Goal: Task Accomplishment & Management: Manage account settings

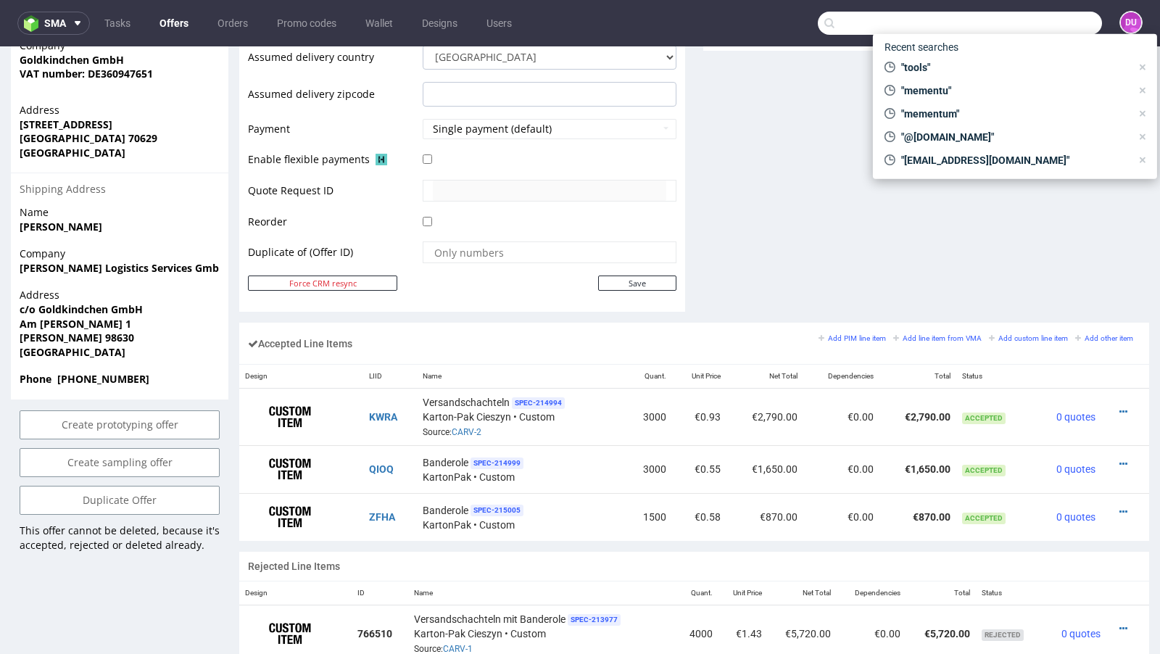
scroll to position [4, 0]
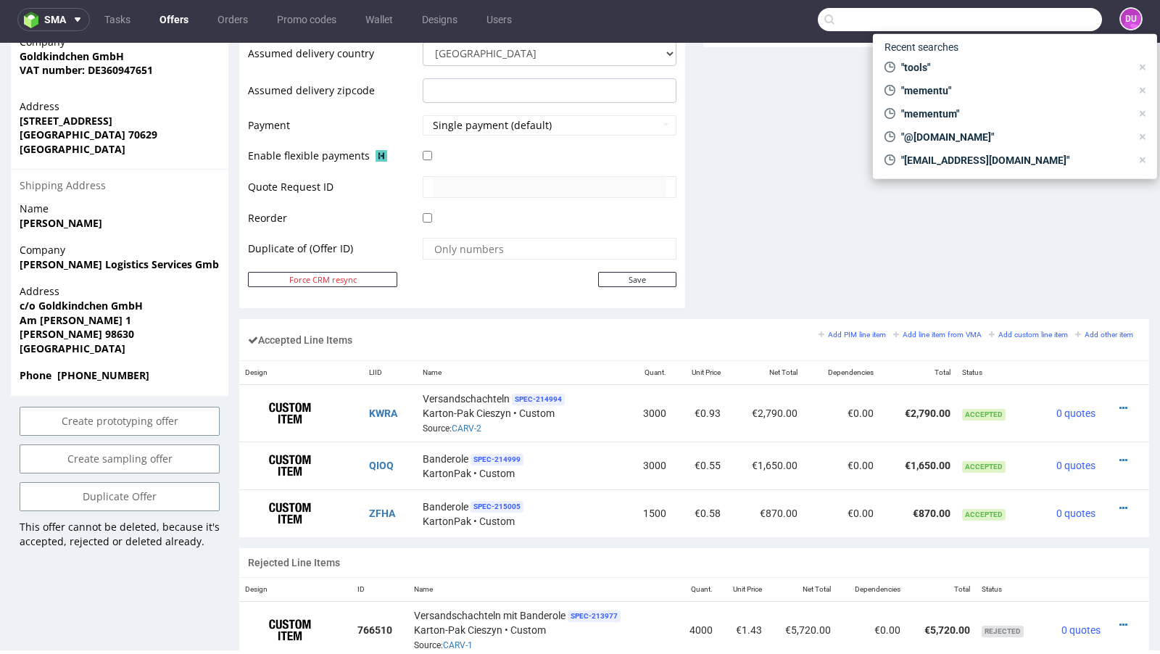
click at [607, 160] on div at bounding box center [550, 156] width 254 height 16
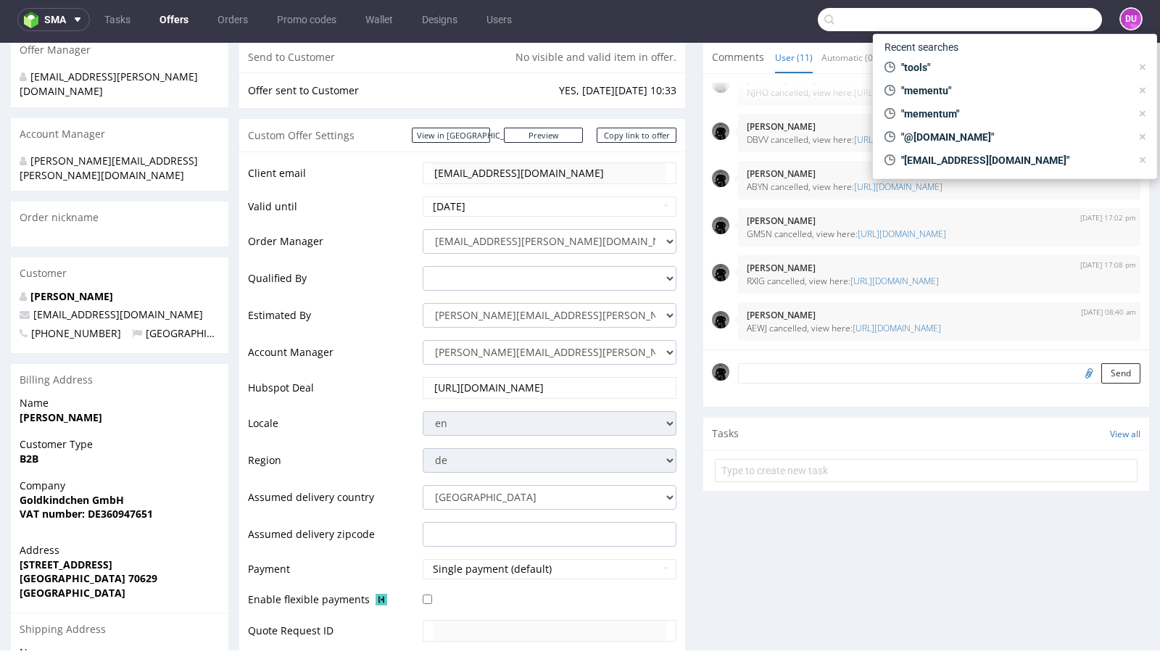
scroll to position [0, 0]
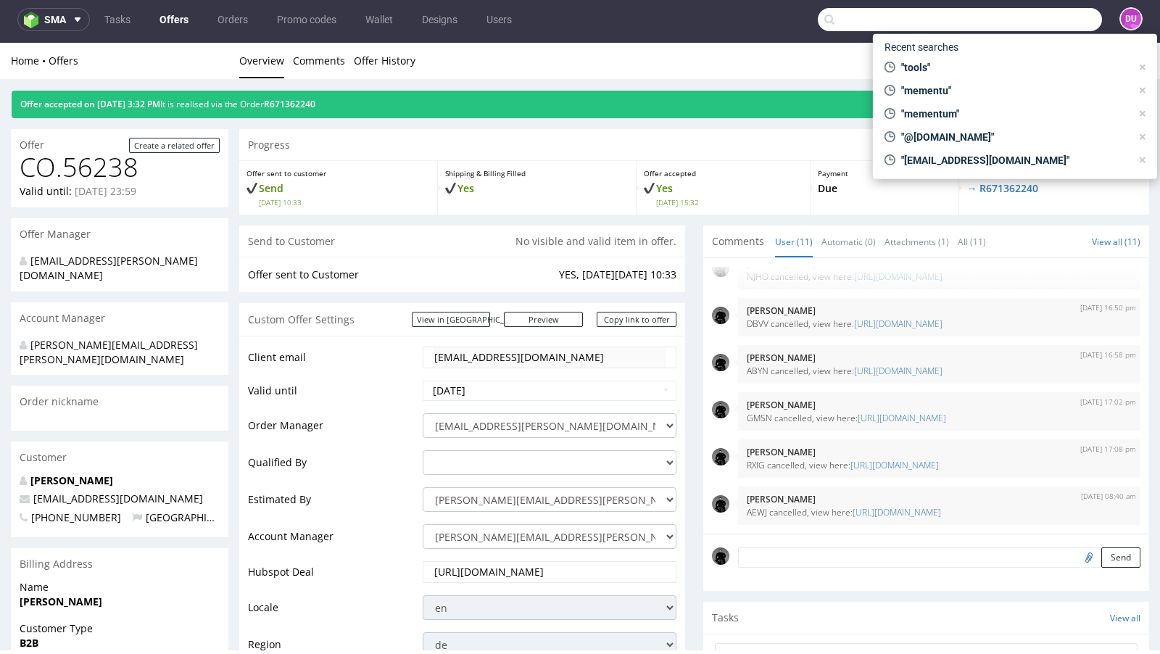
click at [178, 22] on link "Offers" at bounding box center [174, 19] width 46 height 23
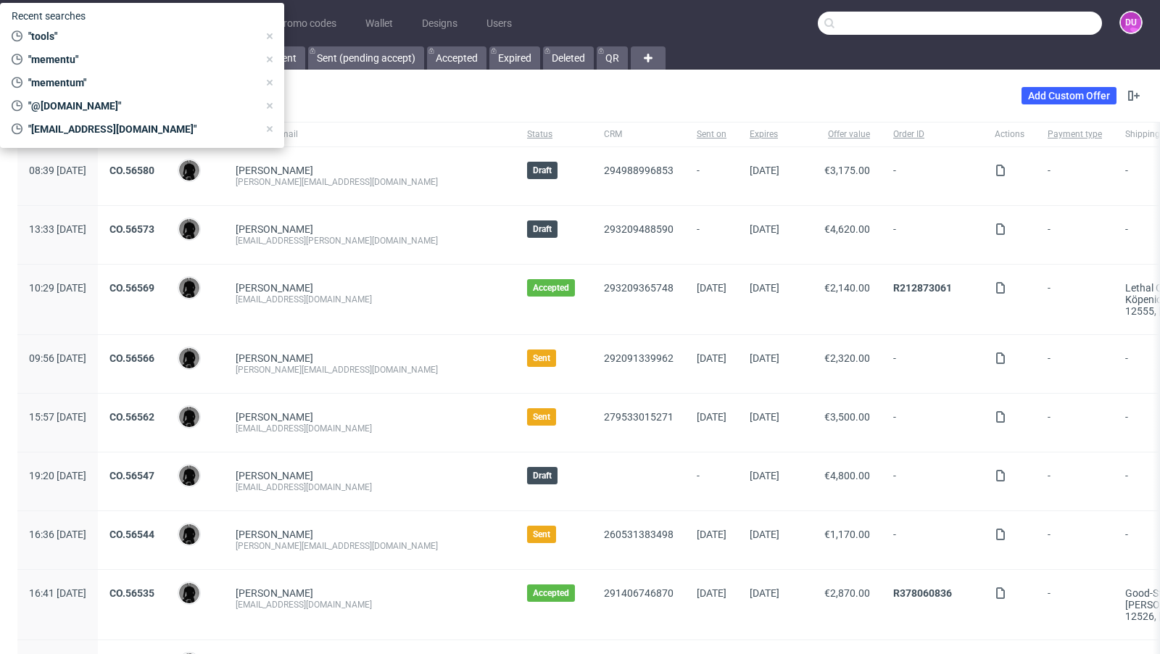
click at [363, 88] on div "Manager contains Me Add filter Hide filters Clear all Add Custom Offer" at bounding box center [580, 95] width 1160 height 41
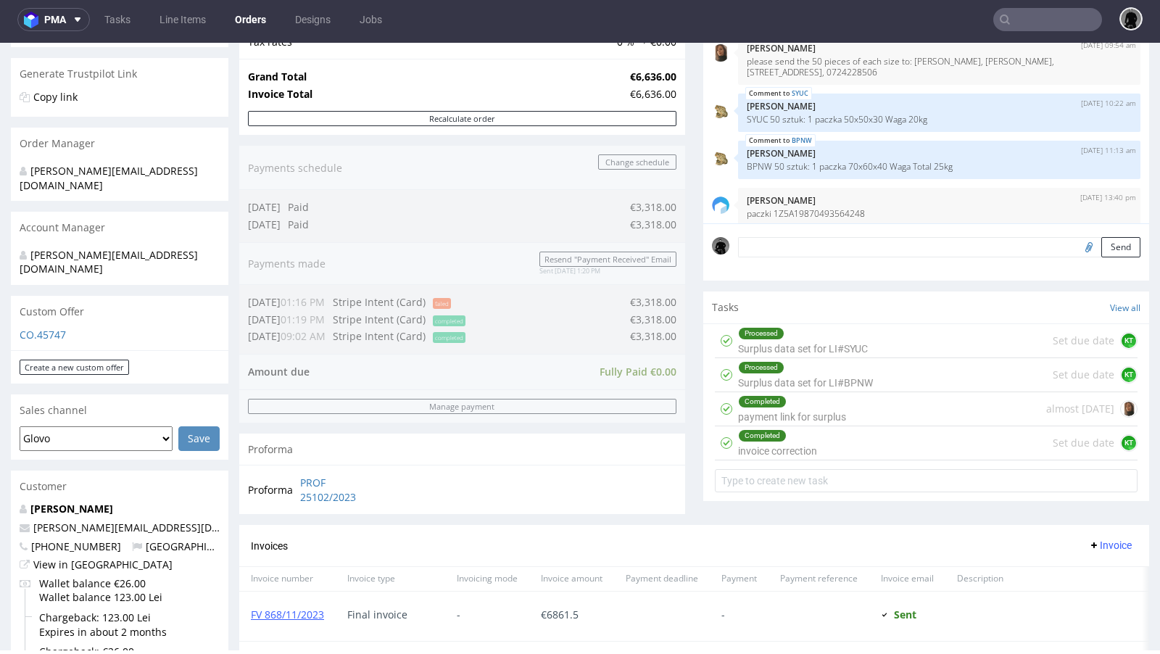
scroll to position [132, 0]
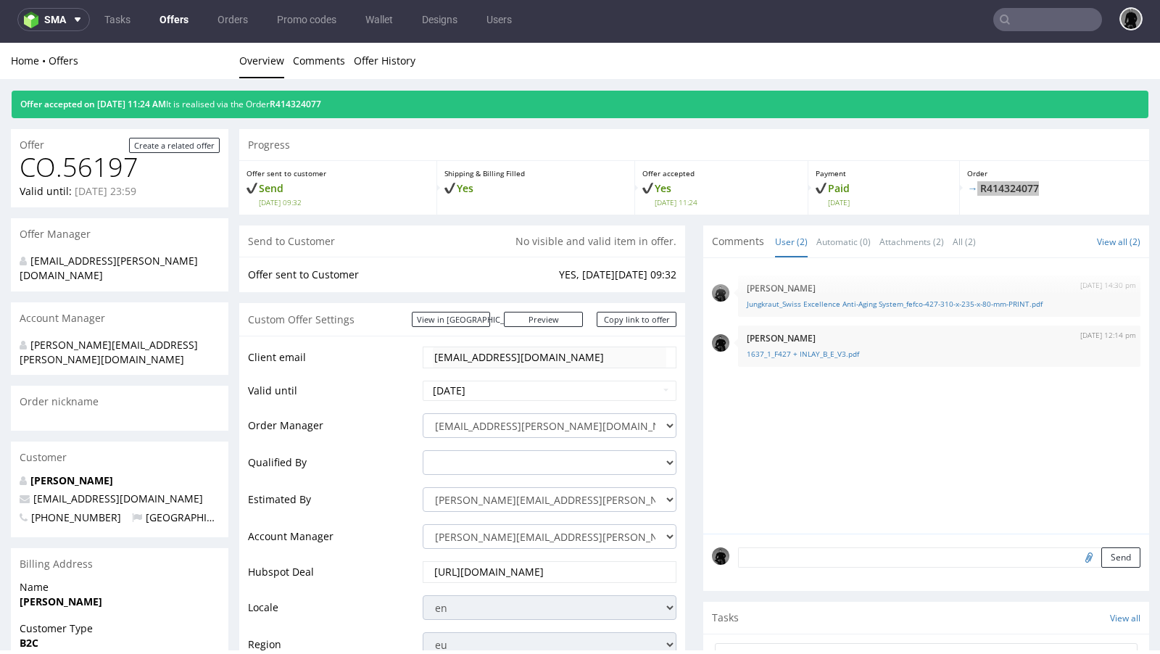
click at [179, 27] on link "Offers" at bounding box center [174, 19] width 46 height 23
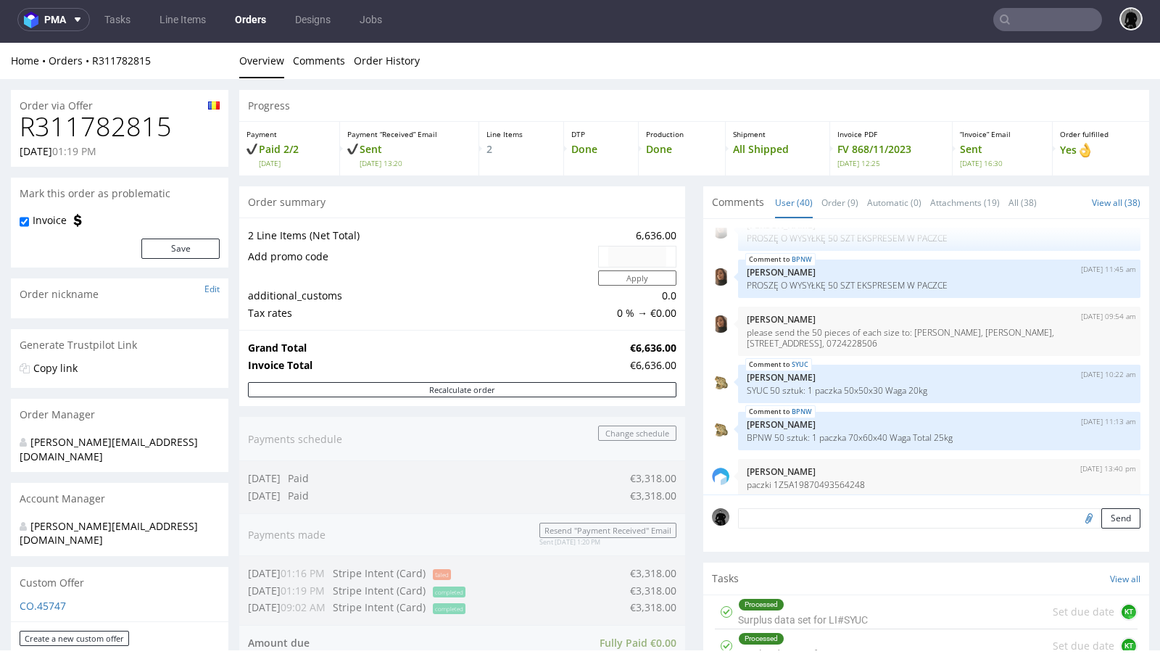
scroll to position [17, 0]
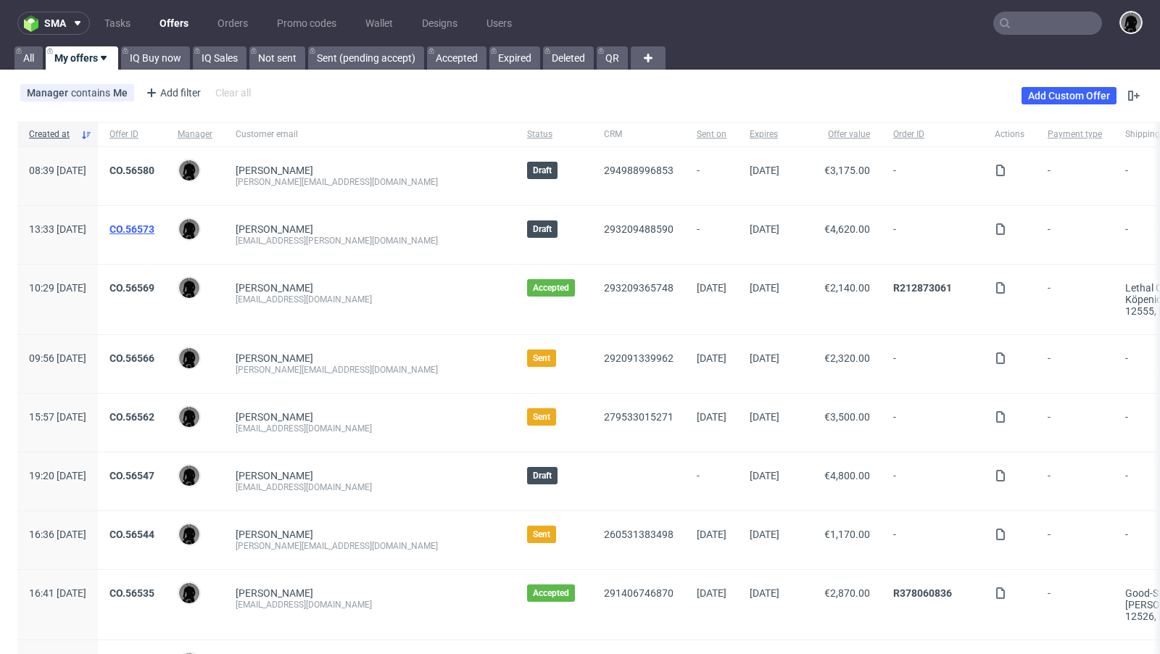
click at [154, 225] on link "CO.56573" at bounding box center [131, 229] width 45 height 12
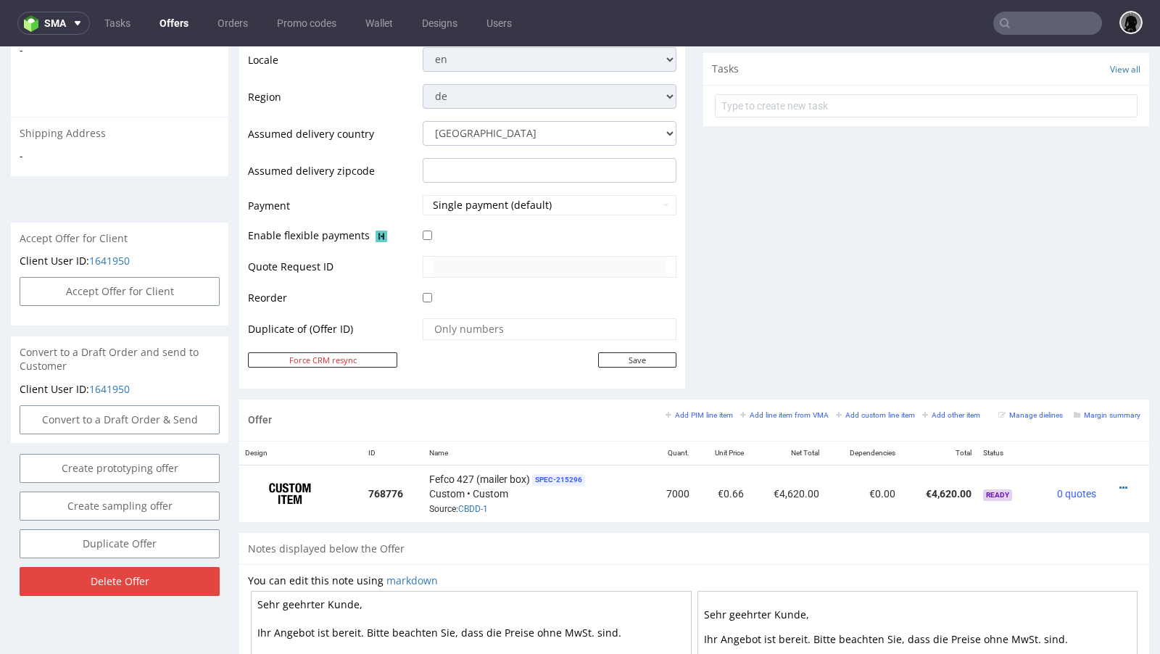
scroll to position [587, 0]
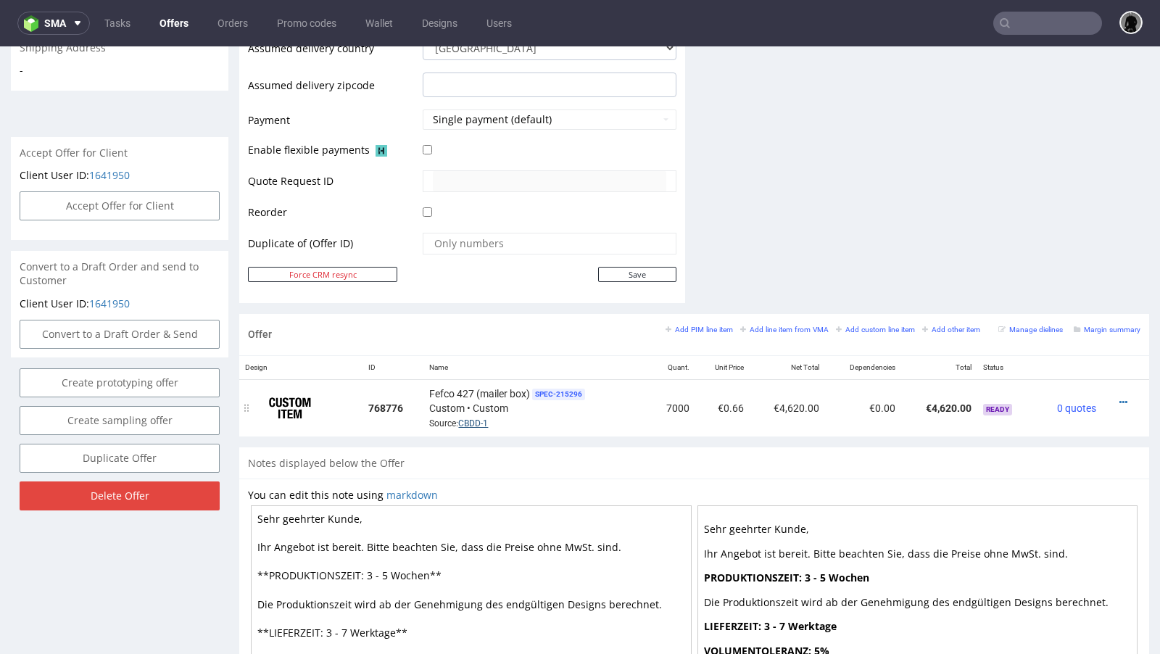
click at [470, 418] on link "CBDD-1" at bounding box center [473, 423] width 30 height 10
click at [600, 403] on div "Fefco 427 (mailer box) SPEC- 215296 Custom • Custom Source: CBDD-1" at bounding box center [536, 408] width 214 height 45
click at [1119, 397] on icon at bounding box center [1123, 402] width 8 height 10
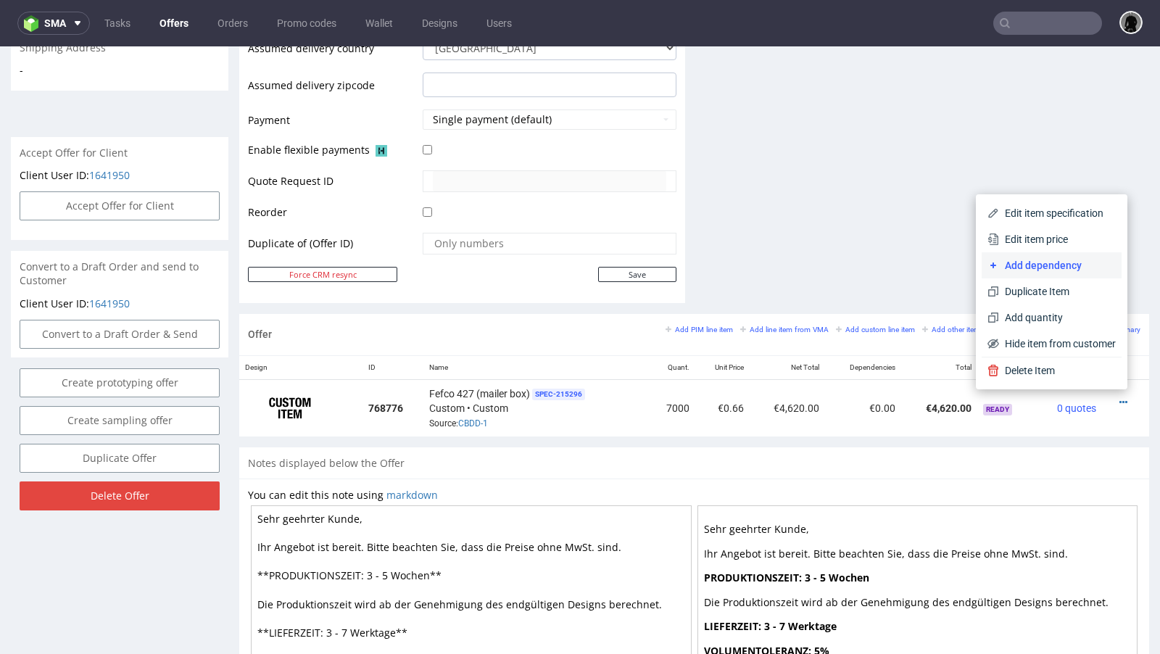
click at [1041, 269] on span "Add dependency" at bounding box center [1057, 265] width 117 height 15
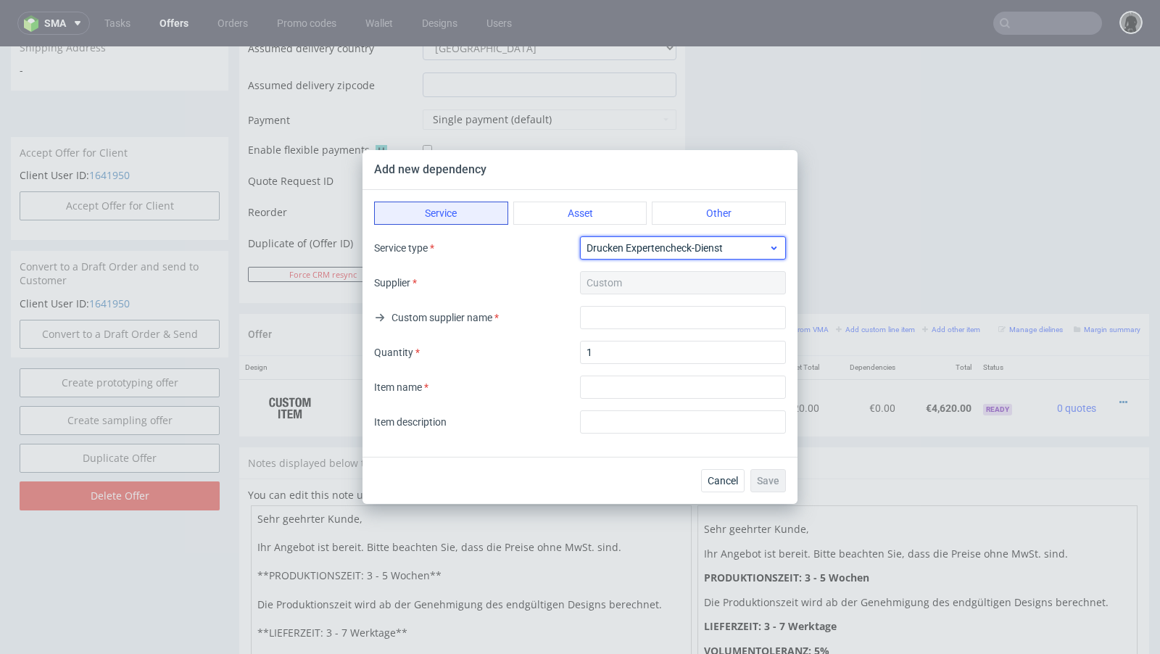
click at [622, 249] on span "Drucken Expertencheck-Dienst" at bounding box center [678, 248] width 182 height 15
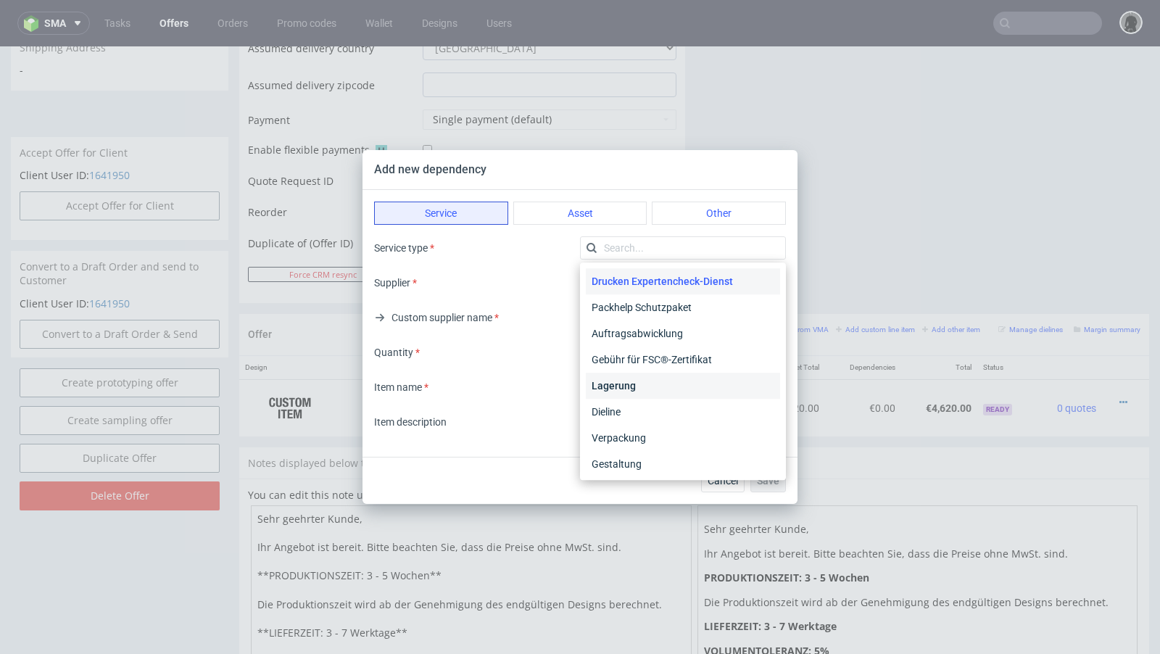
click at [633, 386] on div "Lagerung" at bounding box center [683, 386] width 194 height 26
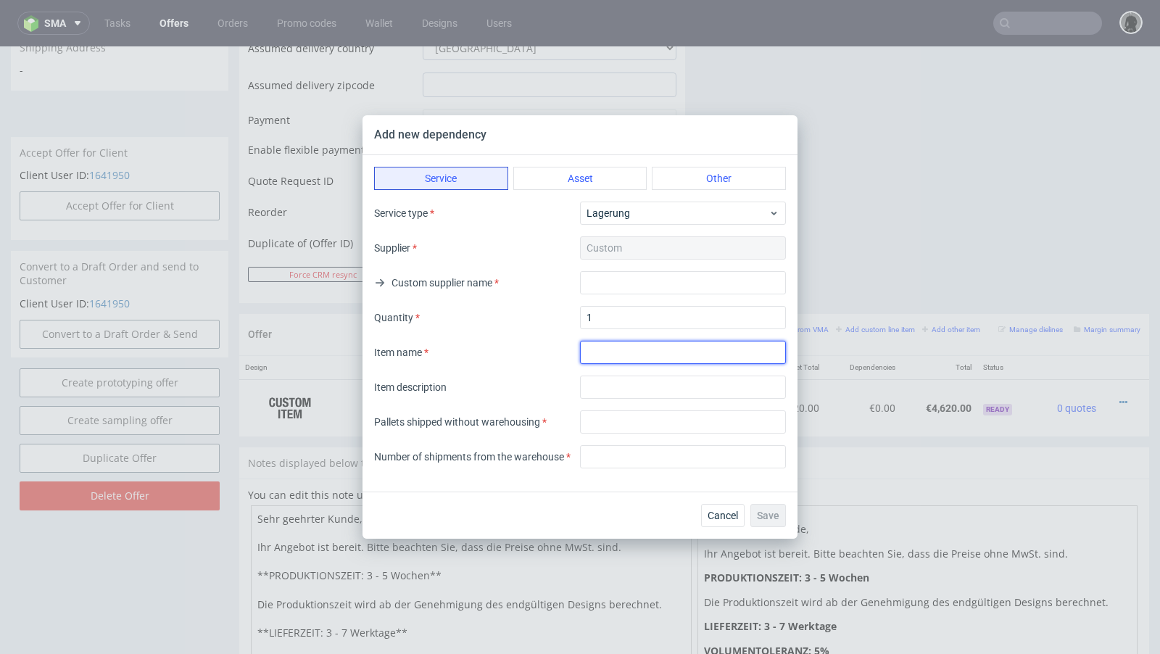
click at [633, 347] on input "textarea" at bounding box center [683, 352] width 206 height 23
type input "Warehousing"
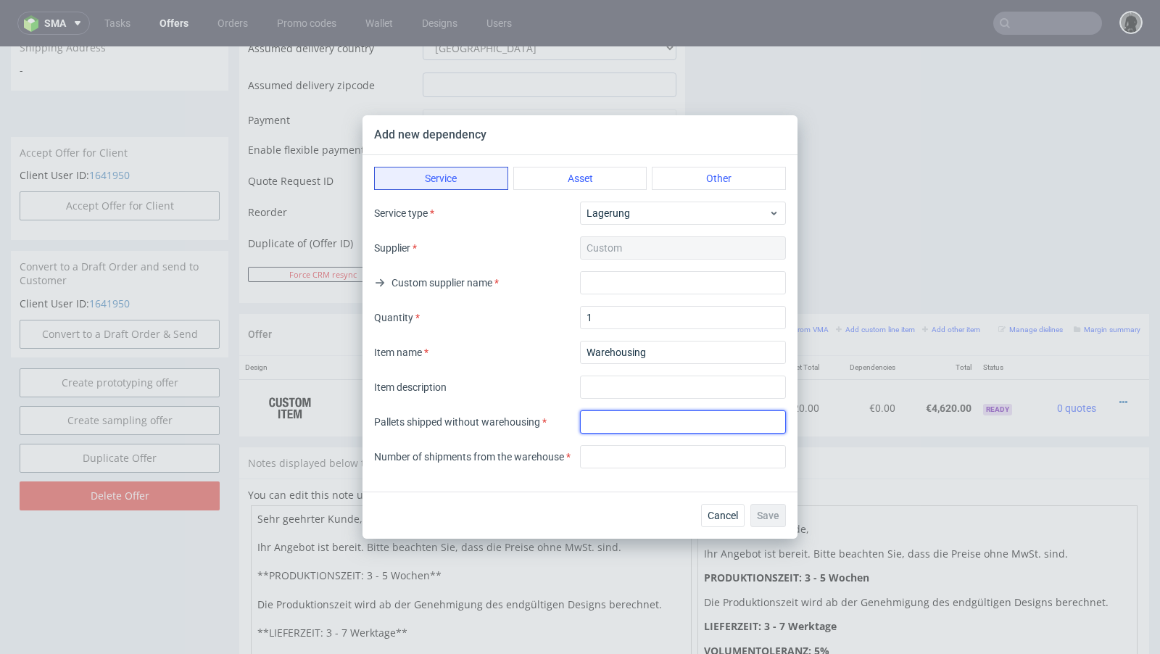
click at [625, 422] on input "number" at bounding box center [683, 421] width 206 height 23
click at [552, 382] on div "Item description" at bounding box center [580, 387] width 412 height 23
click at [609, 418] on input "number" at bounding box center [683, 421] width 206 height 23
type input "3"
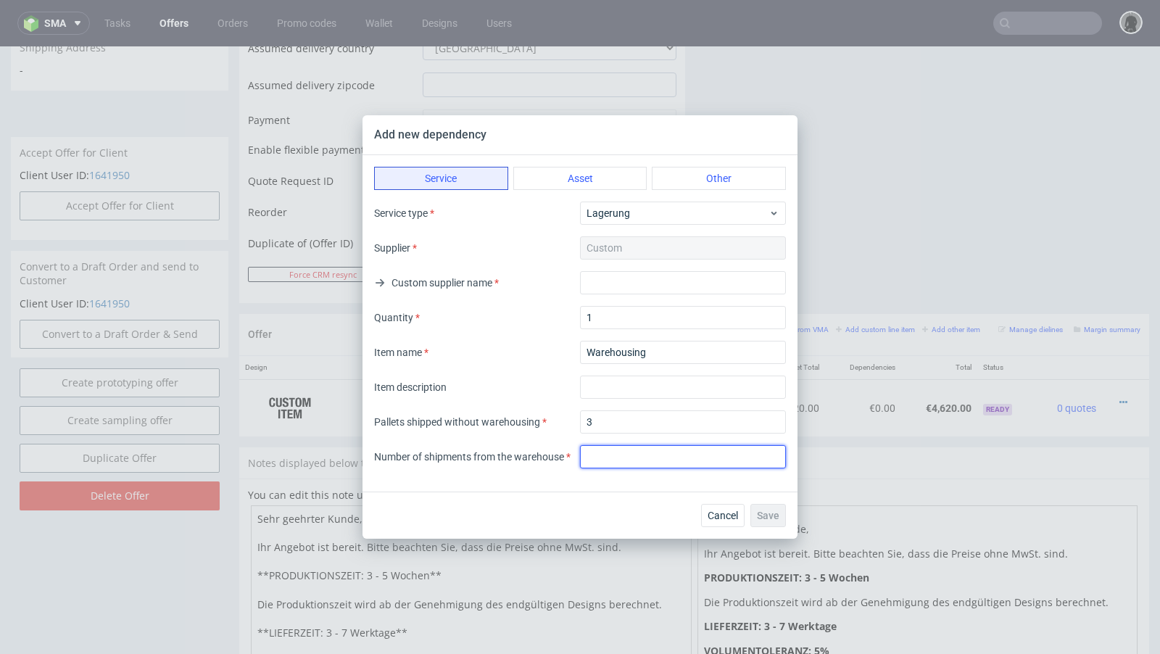
click at [625, 457] on input "number" at bounding box center [683, 456] width 206 height 23
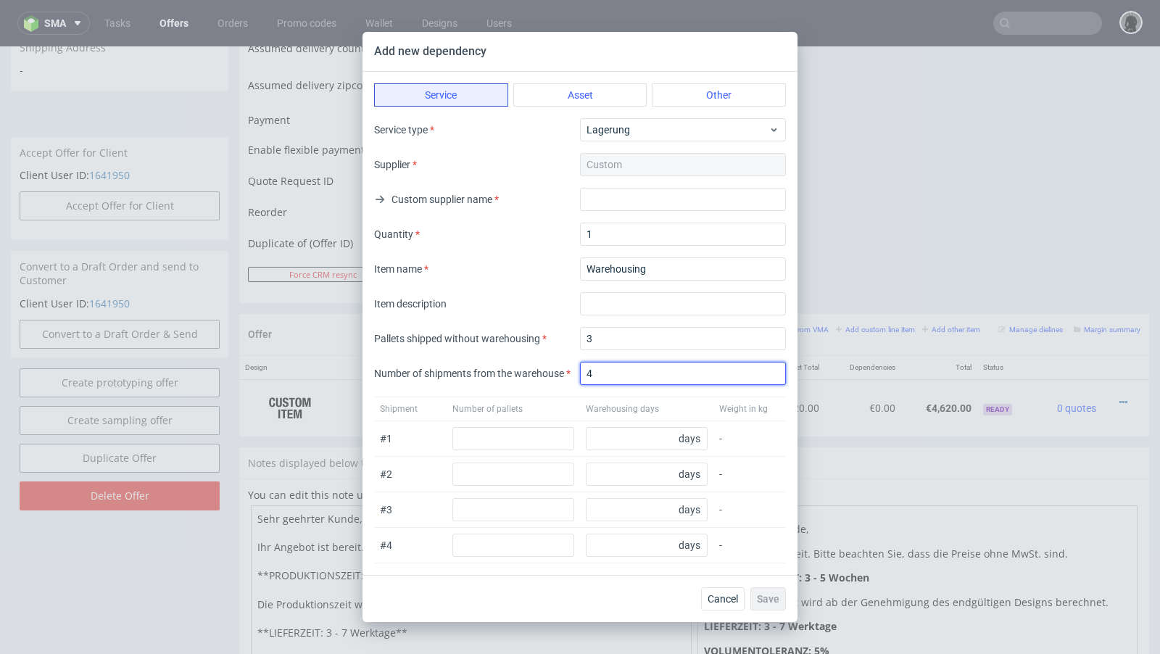
type input "4"
click at [537, 357] on div "Pallets shipped without warehousing 3 Number of shipments from the warehouse 4" at bounding box center [580, 356] width 412 height 58
drag, startPoint x: 606, startPoint y: 343, endPoint x: 584, endPoint y: 341, distance: 21.9
click at [584, 341] on input "3" at bounding box center [683, 338] width 206 height 23
type input "4"
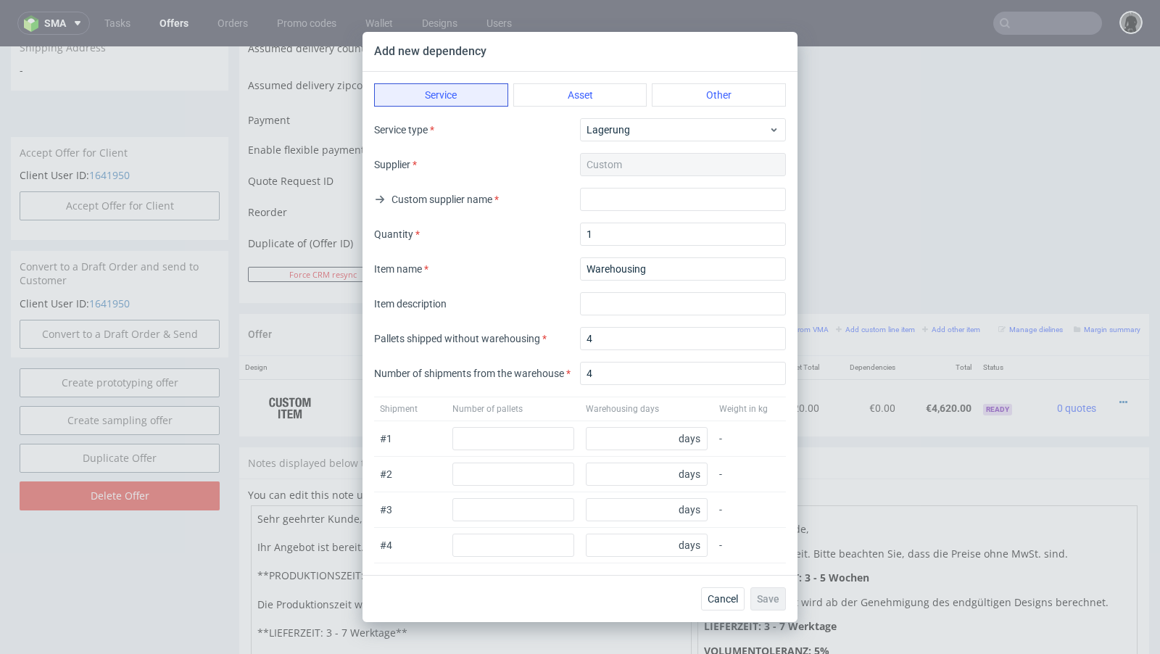
click at [610, 361] on div "Pallets shipped without warehousing 4 Number of shipments from the warehouse 4" at bounding box center [580, 356] width 412 height 58
drag, startPoint x: 610, startPoint y: 373, endPoint x: 562, endPoint y: 369, distance: 48.0
click at [562, 369] on div "Number of shipments from the warehouse 4" at bounding box center [580, 373] width 412 height 23
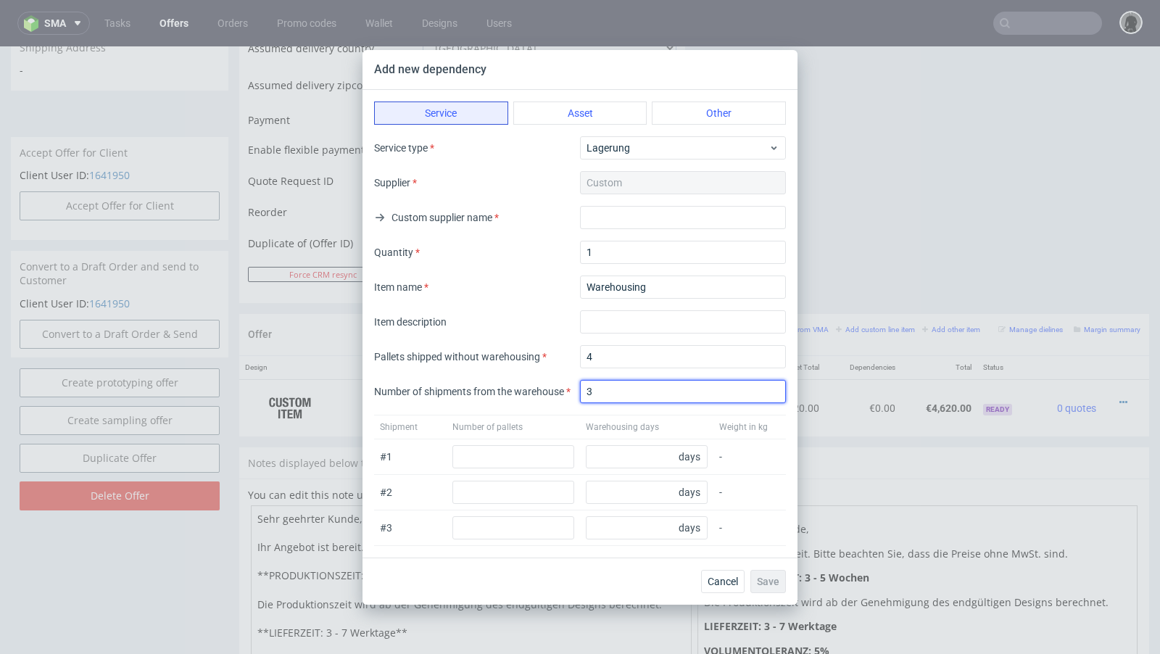
type input "3"
click at [538, 338] on div "Service Asset Other Service type Lagerung Supplier Custom Custom supplier name …" at bounding box center [580, 324] width 435 height 468
click at [564, 368] on div "Pallets shipped without warehousing 4" at bounding box center [580, 356] width 412 height 23
click at [609, 453] on input "number" at bounding box center [647, 456] width 122 height 23
type input "75"
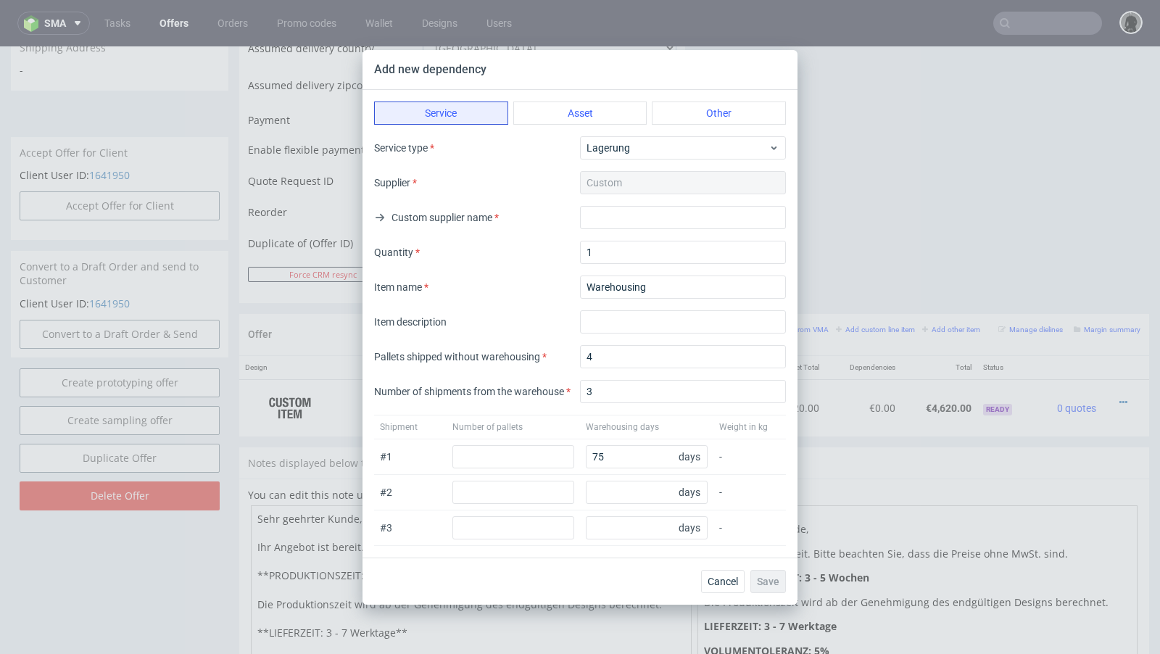
click at [552, 415] on div "Shipment Number of pallets Warehousing days Weight in kg" at bounding box center [580, 427] width 412 height 25
drag, startPoint x: 614, startPoint y: 389, endPoint x: 564, endPoint y: 389, distance: 50.0
click at [564, 389] on div "Number of shipments from the warehouse 3" at bounding box center [580, 391] width 412 height 23
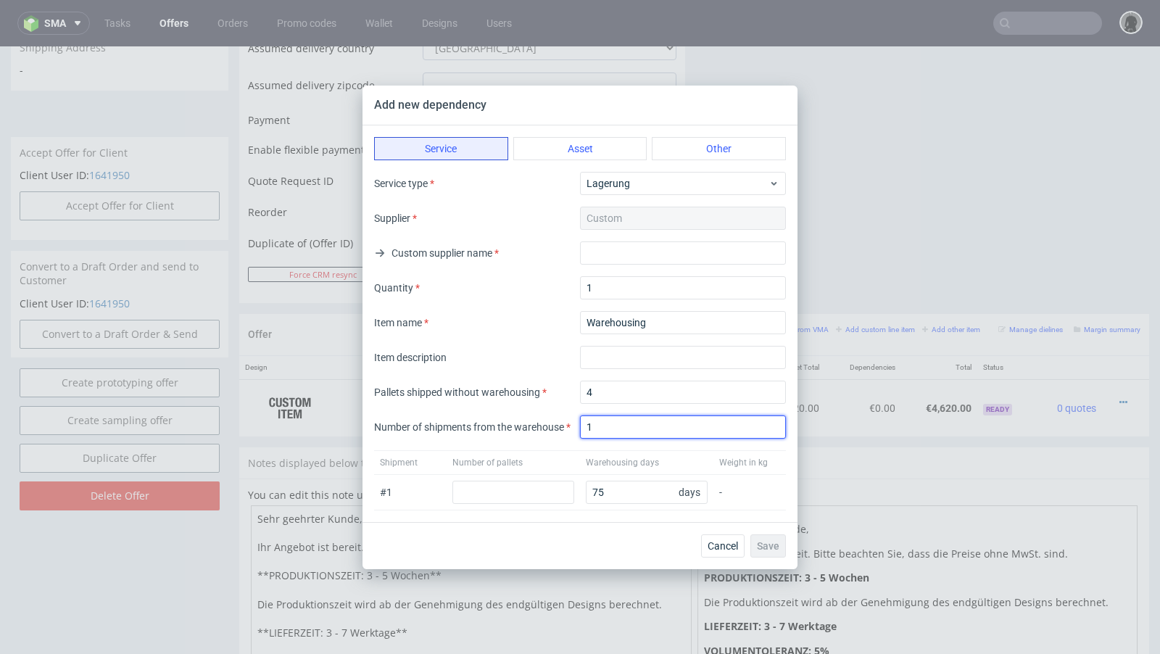
type input "1"
click at [510, 440] on div "Service Asset Other Service type Lagerung Supplier Custom Custom supplier name …" at bounding box center [580, 323] width 435 height 397
click at [497, 502] on input "number" at bounding box center [513, 492] width 122 height 23
type input "3"
click at [458, 436] on div "Number of shipments from the warehouse 1" at bounding box center [580, 426] width 412 height 23
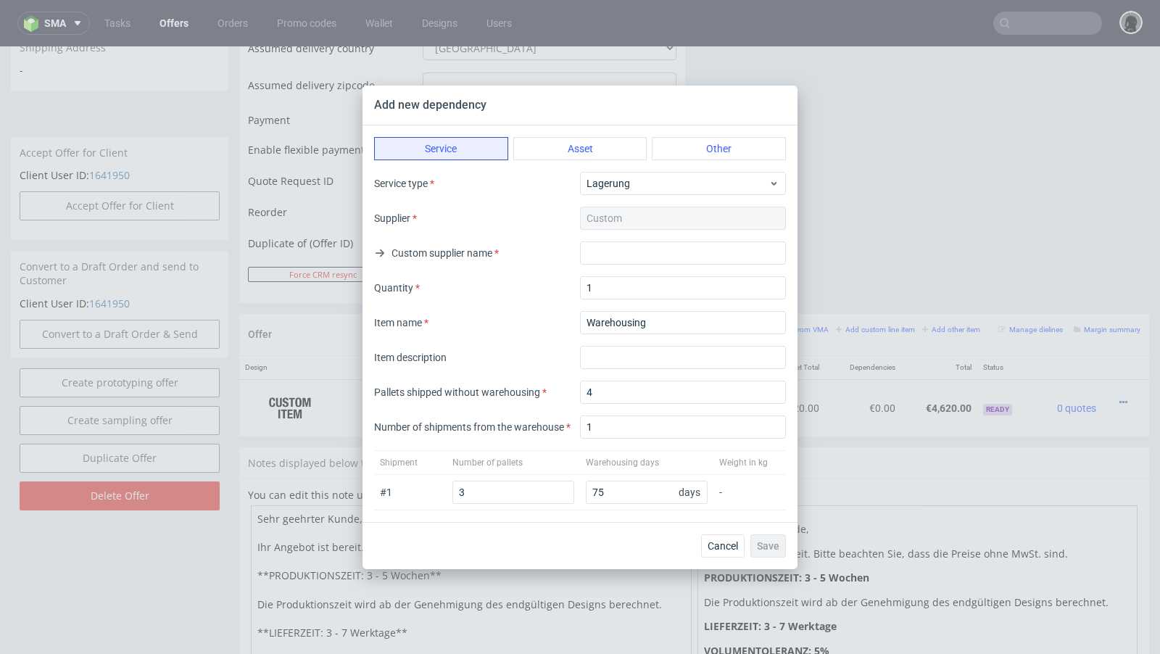
click at [510, 365] on div "Item description" at bounding box center [580, 357] width 412 height 23
click at [629, 251] on input "text" at bounding box center [683, 252] width 206 height 23
type input "."
click at [563, 260] on div "Custom supplier name ." at bounding box center [580, 252] width 412 height 23
click at [775, 544] on span "Save" at bounding box center [768, 546] width 22 height 10
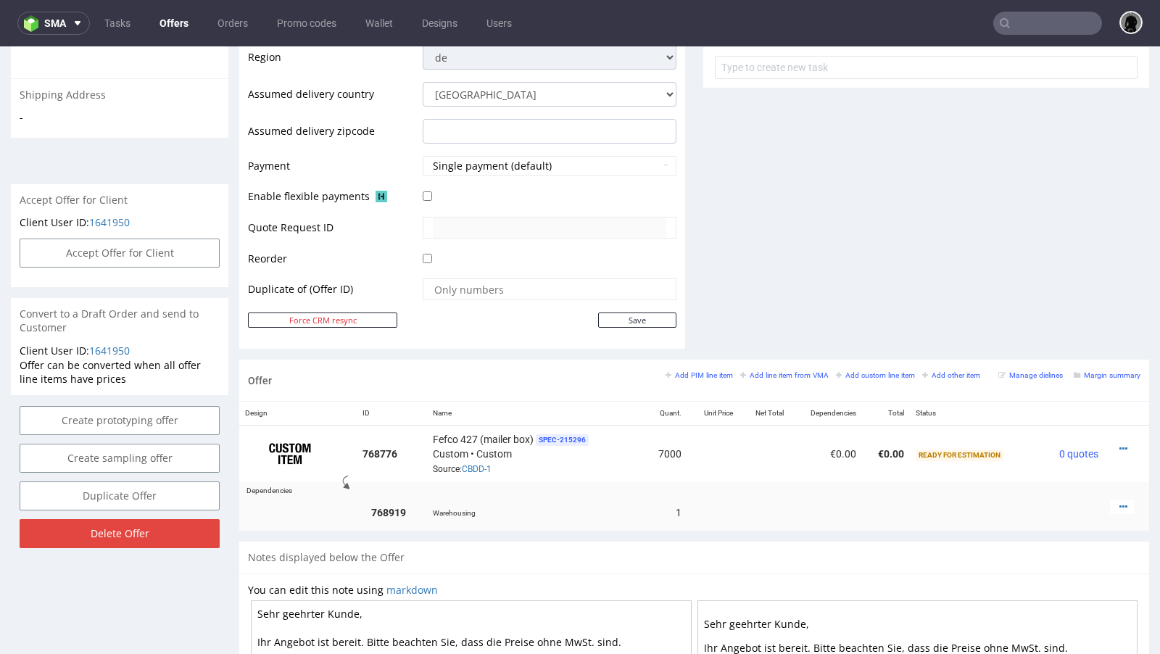
scroll to position [542, 0]
click at [1119, 501] on icon at bounding box center [1123, 505] width 8 height 10
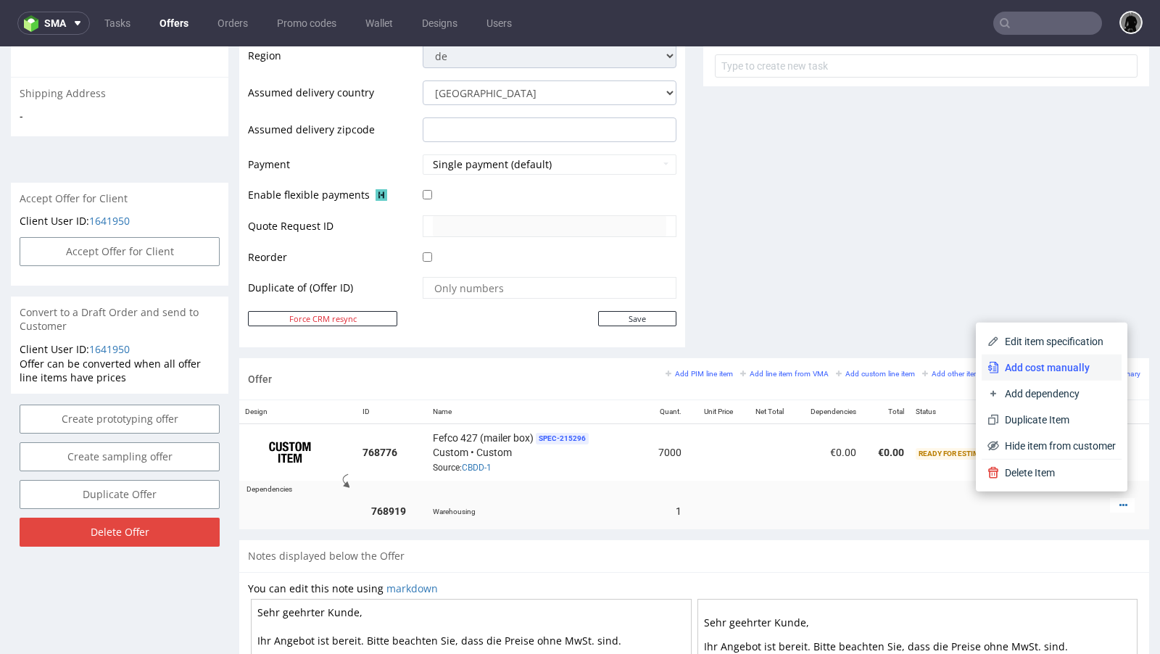
click at [1054, 371] on span "Add cost manually" at bounding box center [1057, 367] width 117 height 15
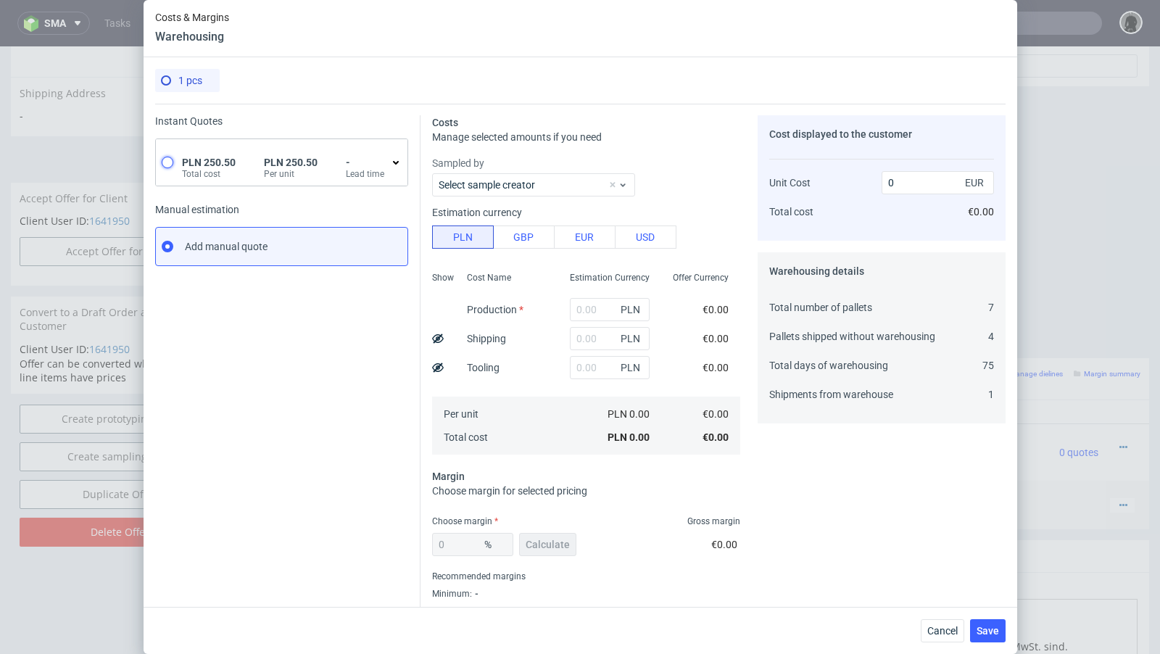
click at [171, 164] on input "radio" at bounding box center [168, 163] width 12 height 12
radio input "true"
radio input "false"
type input "250.5"
type input "58.71"
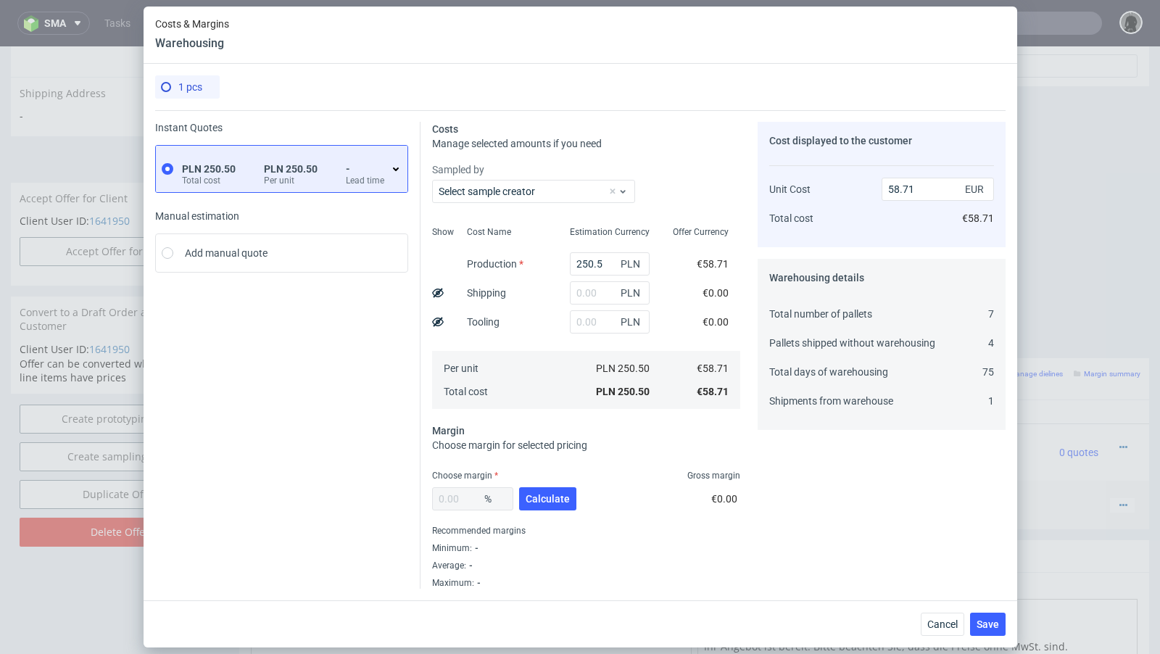
click at [596, 49] on div "Costs & Margins Warehousing" at bounding box center [581, 35] width 874 height 57
click at [588, 291] on input "text" at bounding box center [610, 292] width 80 height 23
type input "719"
type input "227.21"
type input "719"
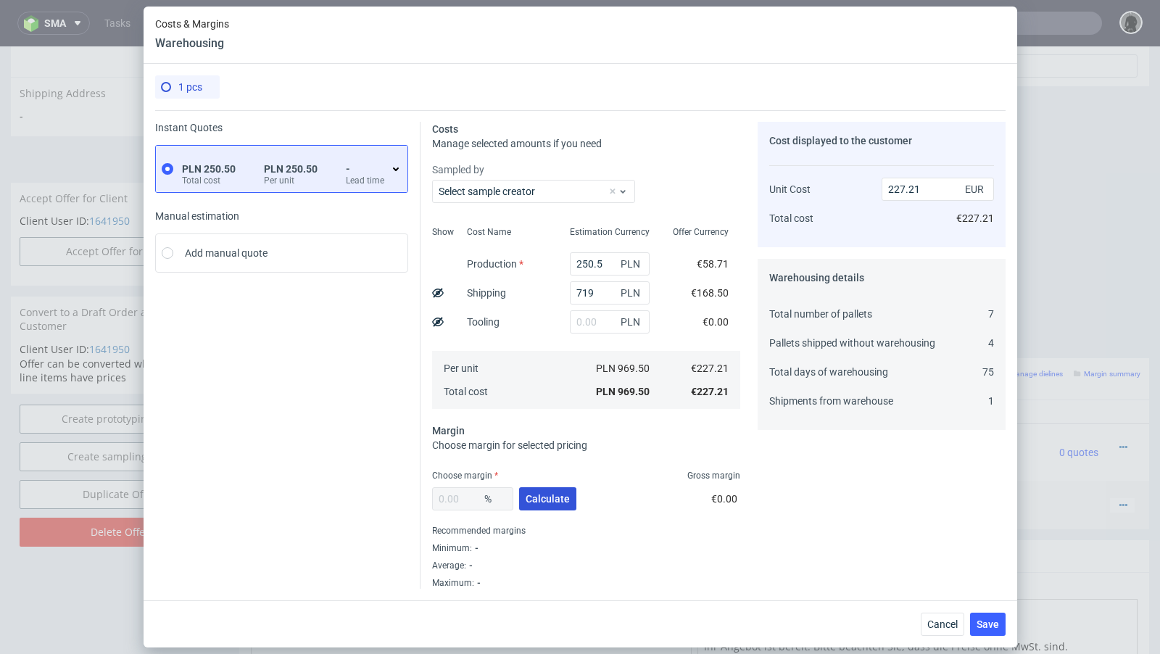
click at [554, 492] on button "Calculate" at bounding box center [547, 498] width 57 height 23
type input "49.21"
type input "447.35"
click at [352, 428] on div "Instant Quotes PLN 250.50 Total cost PLN 250.50 Per unit - Lead time Manual est…" at bounding box center [287, 355] width 265 height 467
click at [584, 292] on input "719" at bounding box center [610, 292] width 80 height 23
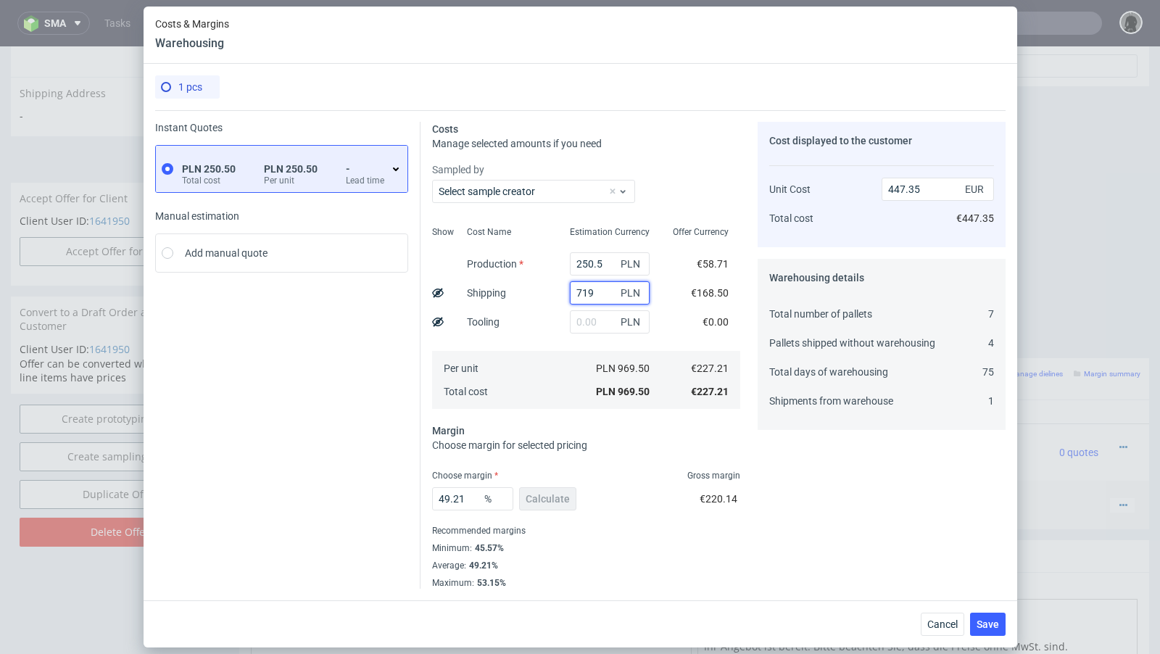
click at [584, 292] on input "719" at bounding box center [610, 292] width 80 height 23
paste input "446"
type input "446"
type input "321.38"
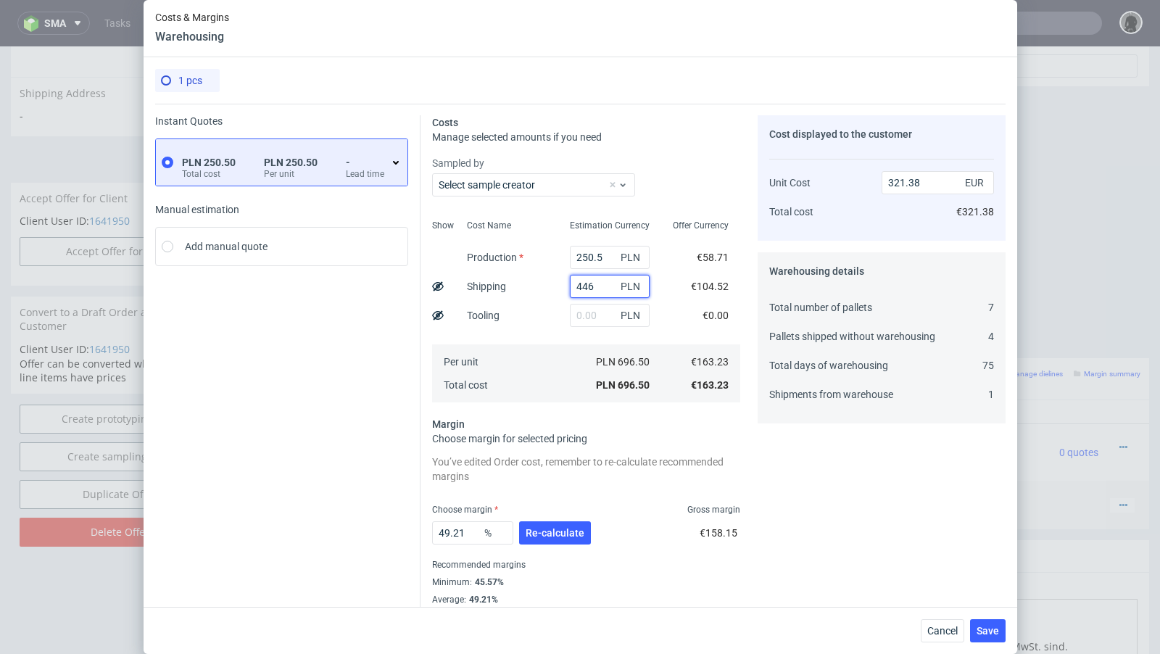
type input "446"
click at [537, 519] on div "49.21 % Re-calculate" at bounding box center [513, 535] width 162 height 41
click at [545, 534] on span "Re-calculate" at bounding box center [555, 533] width 59 height 10
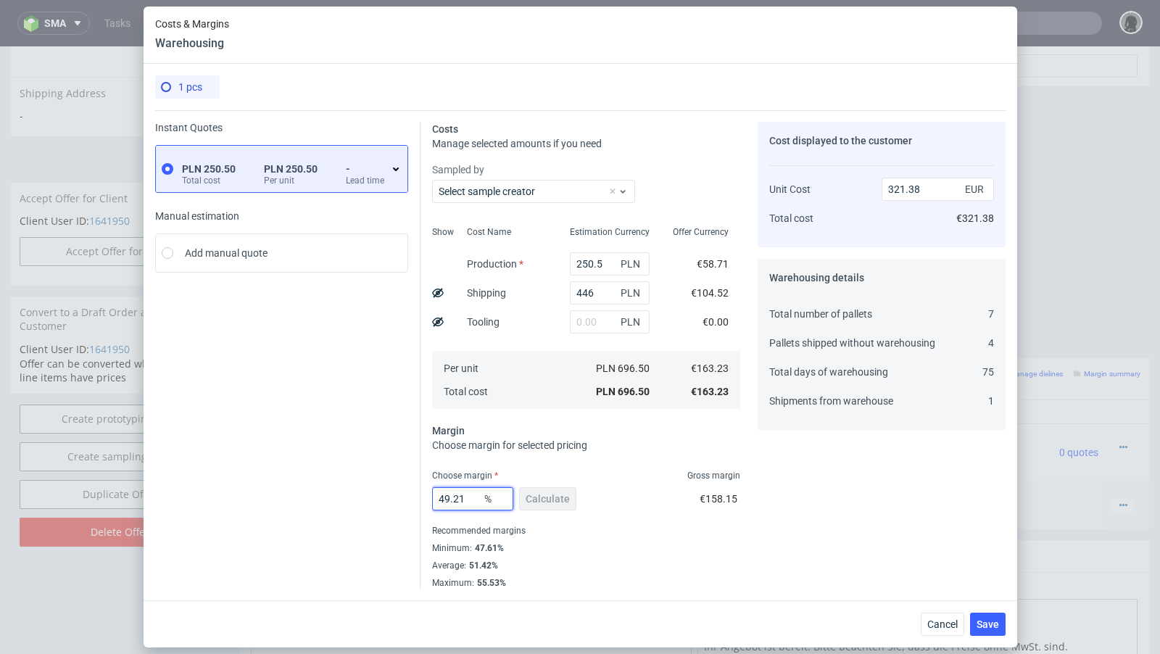
drag, startPoint x: 474, startPoint y: 500, endPoint x: 431, endPoint y: 498, distance: 43.6
click at [431, 498] on div "Costs Manage selected amounts if you need Sampled by Select sample creator Show…" at bounding box center [713, 349] width 585 height 479
type input "20"
type input "204.03"
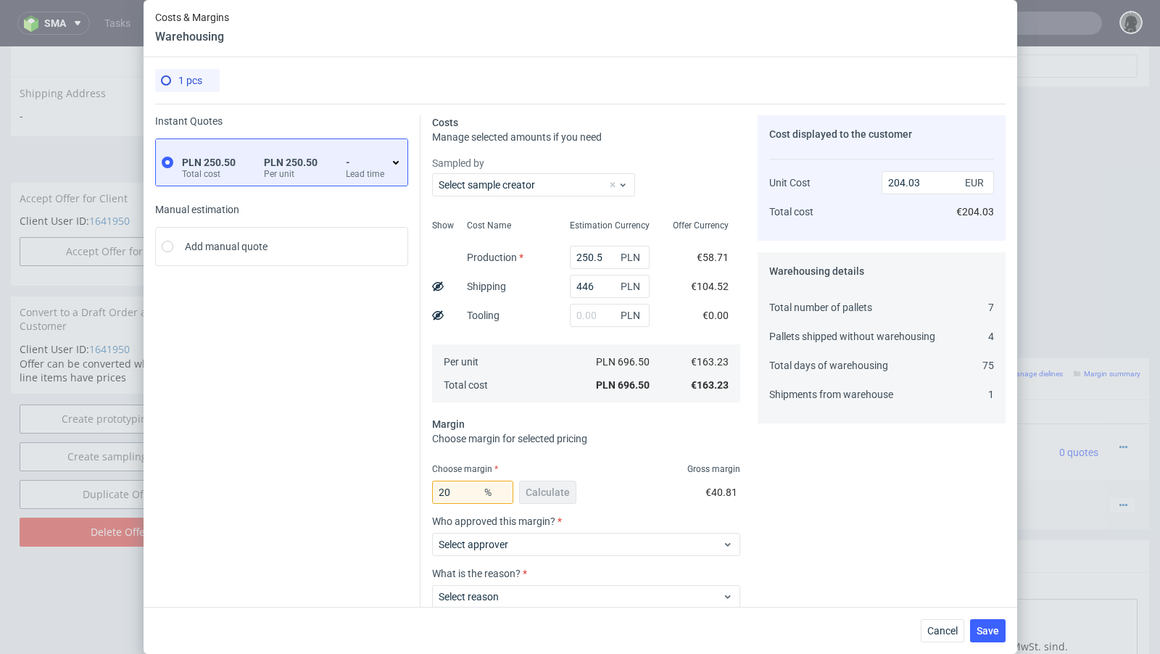
click at [350, 499] on div "Instant Quotes PLN 250.50 Total cost PLN 250.50 Per unit - Lead time Manual est…" at bounding box center [287, 400] width 265 height 571
click at [460, 493] on input "20" at bounding box center [472, 492] width 81 height 23
type input "25"
type input "217.64"
click at [361, 476] on div "Instant Quotes PLN 250.50 Total cost PLN 250.50 Per unit - Lead time Manual est…" at bounding box center [287, 400] width 265 height 571
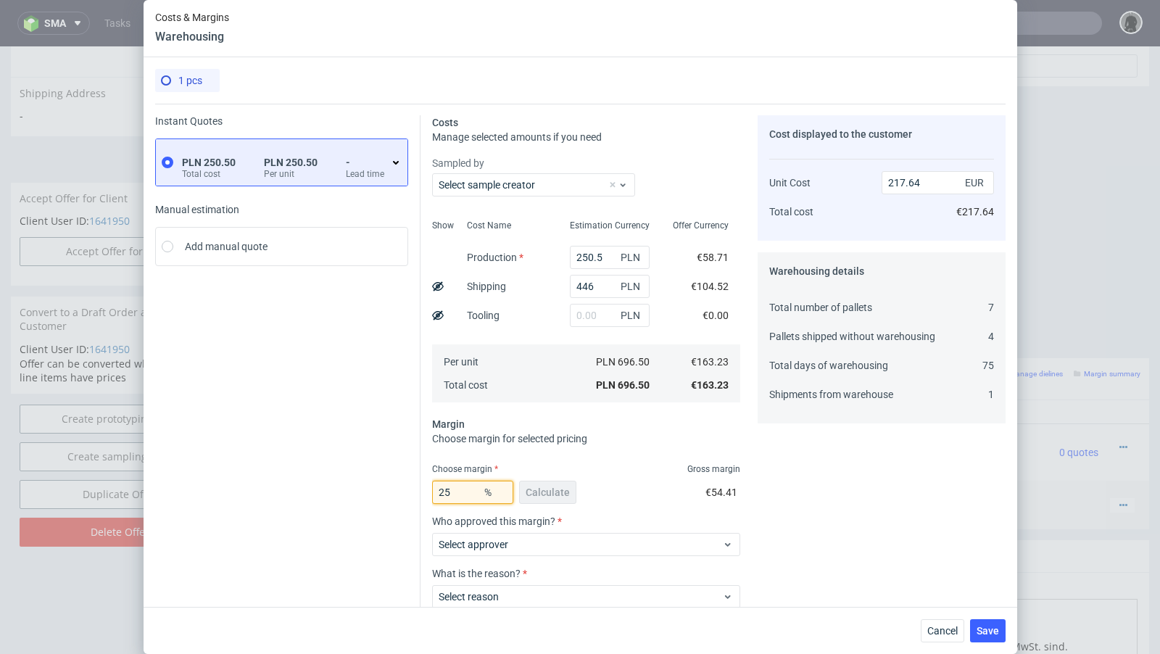
click at [468, 498] on input "25" at bounding box center [472, 492] width 81 height 23
type input "26"
type input "220.58"
type input "25"
type input "217.64"
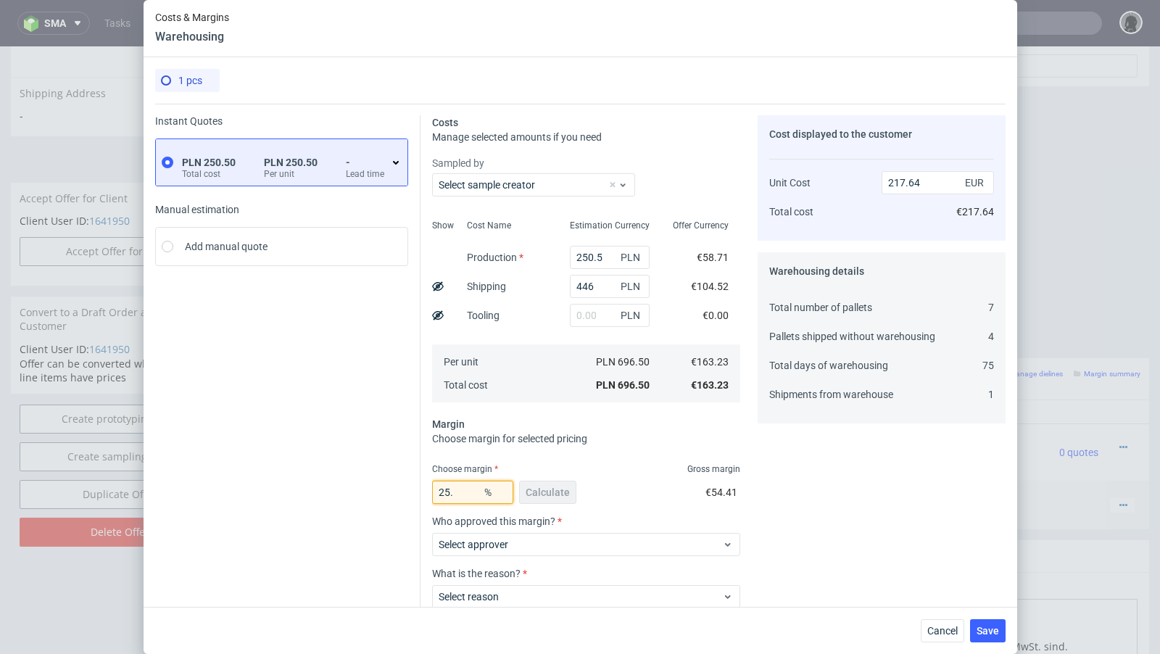
type input "25.6"
type input "219.39"
type input "25.7"
type input "219.69"
type input "25.8"
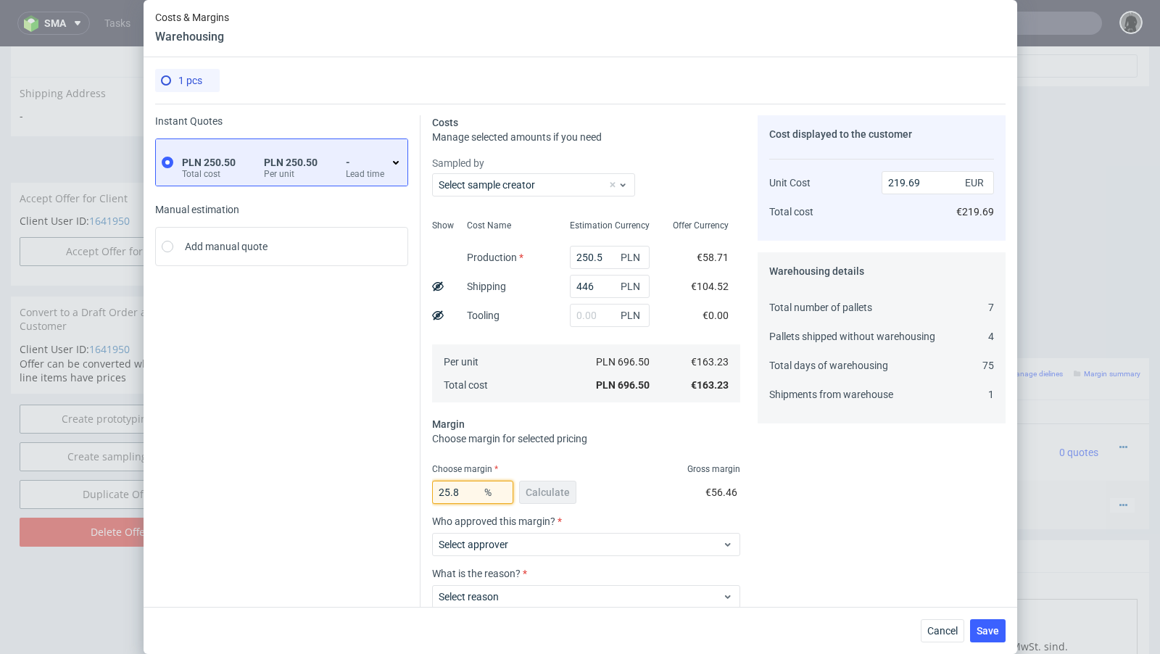
type input "219.98"
type input "25.88"
type input "220.22"
type input "25.85"
type input "220.13"
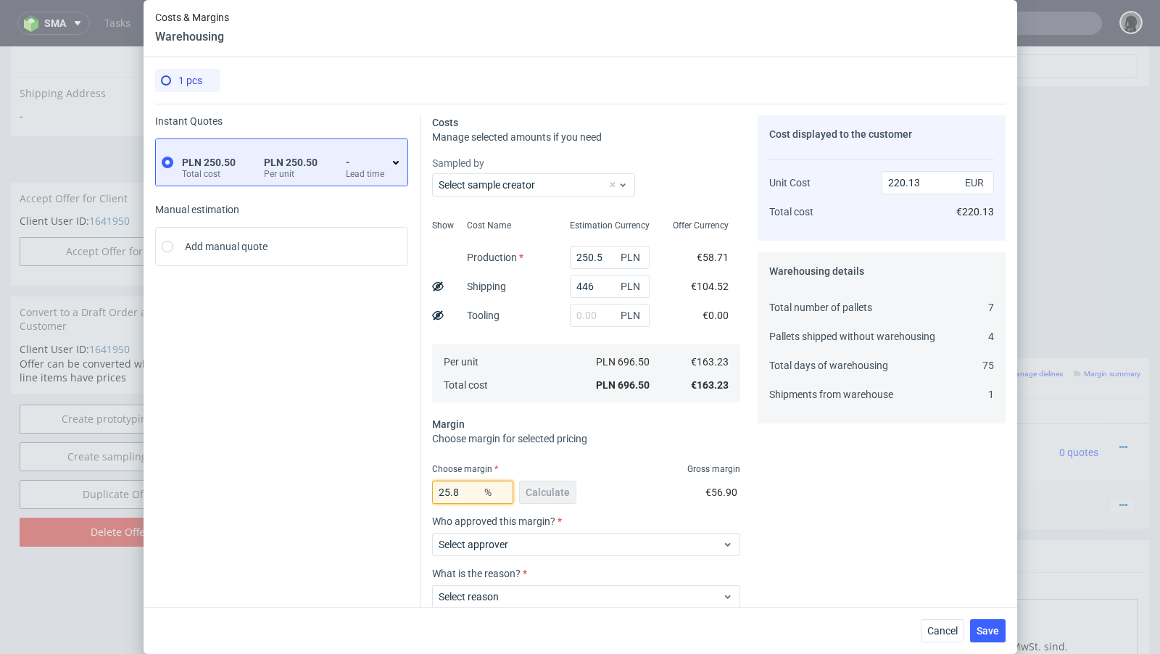
type input "25.82"
type input "220.04"
type input "25.81"
type input "220.01"
type input "25.801"
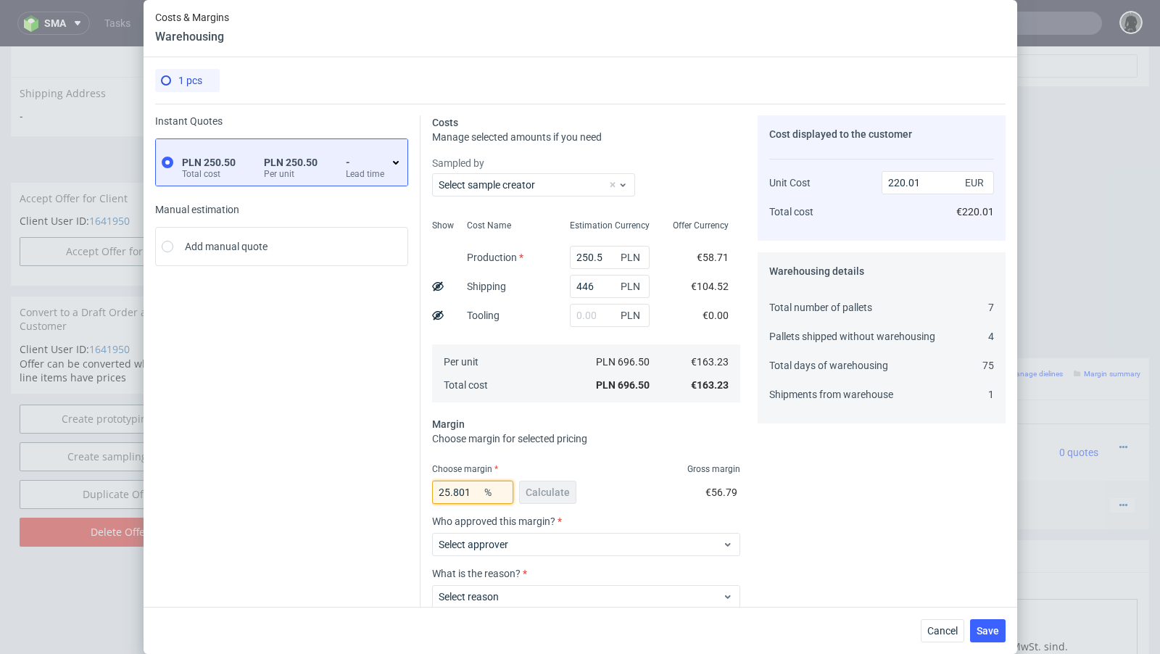
type input "219.99"
type input "25.806"
type input "220"
type input "25.808"
type input "220.01"
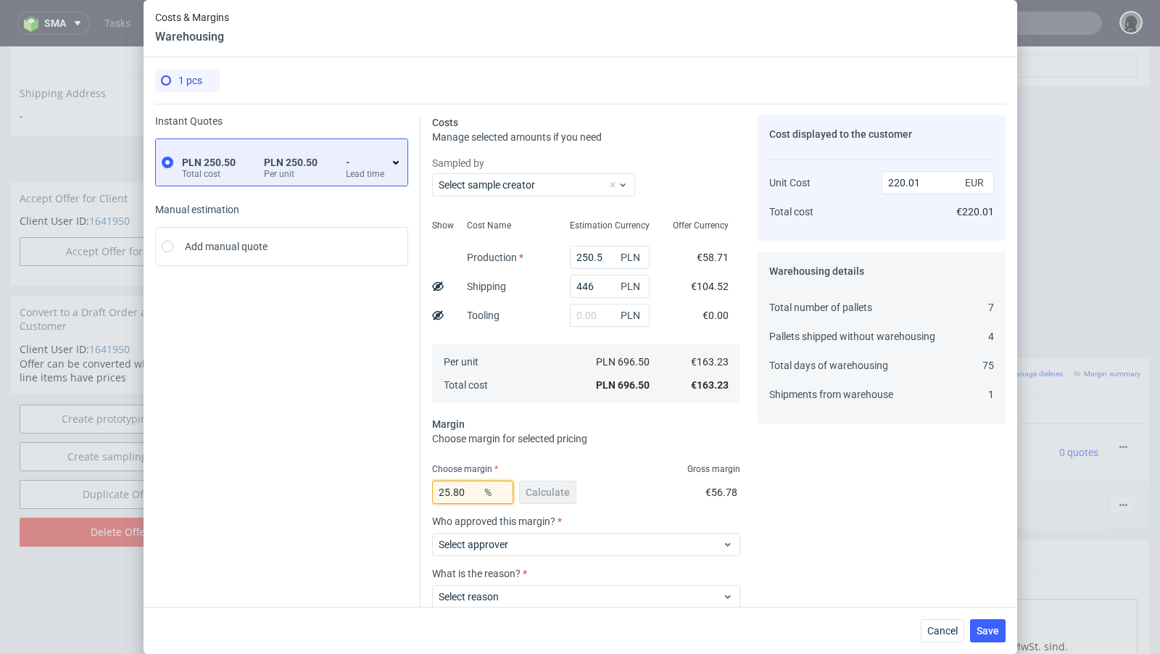
type input "25.807"
type input "220"
type input "25.807"
click at [381, 456] on div "Instant Quotes PLN 250.50 Total cost PLN 250.50 Per unit - Lead time Manual est…" at bounding box center [287, 400] width 265 height 571
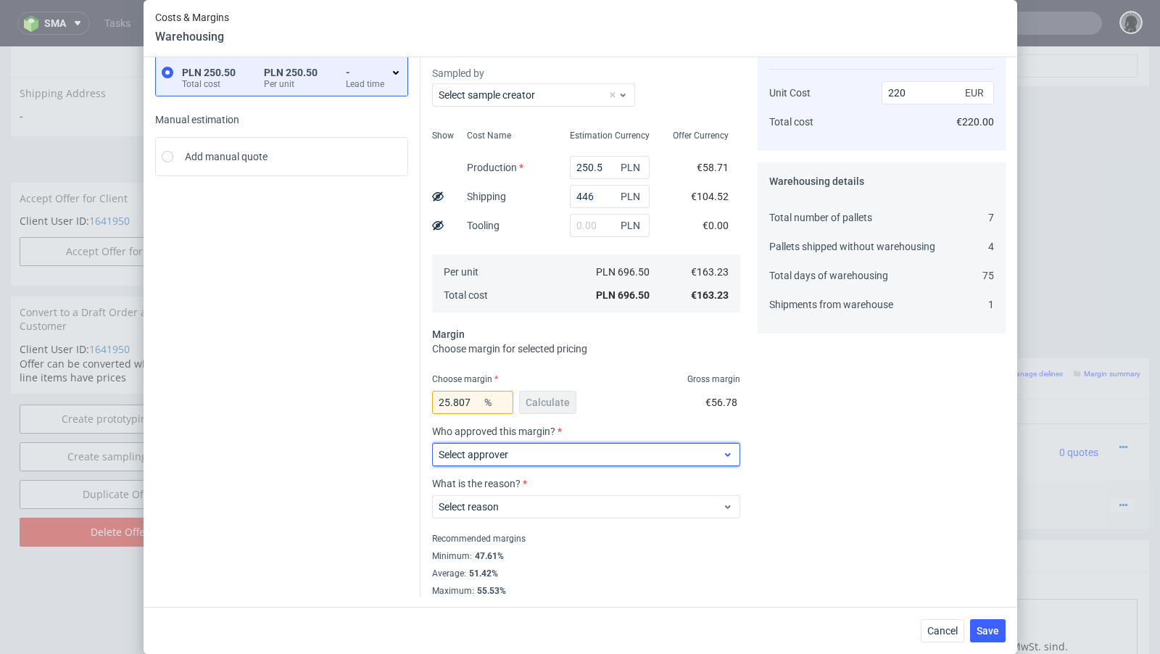
click at [564, 461] on div "Select approver" at bounding box center [586, 454] width 308 height 23
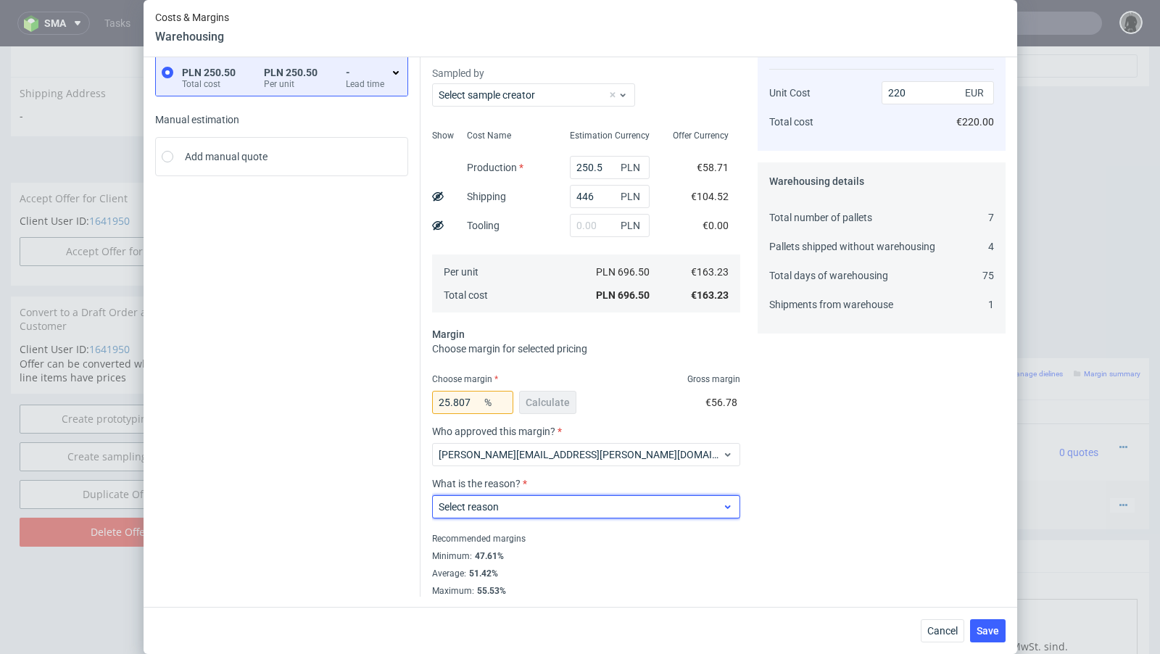
click at [516, 501] on span "Select reason" at bounding box center [581, 507] width 284 height 15
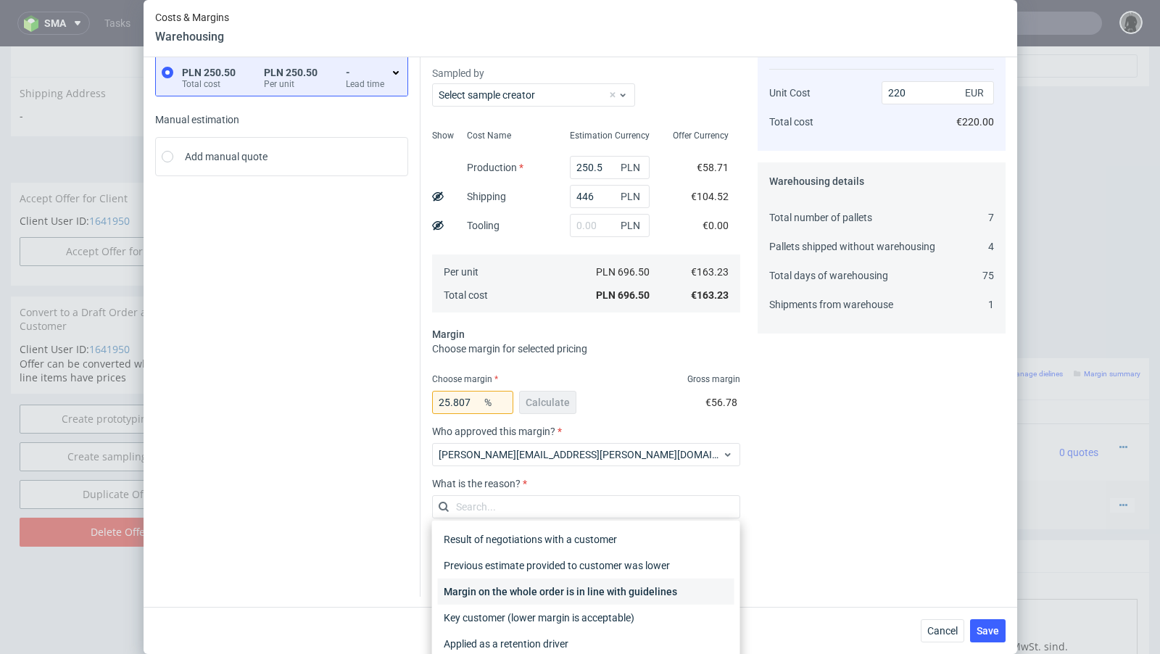
click at [547, 587] on div "Margin on the whole order is in line with guidelines" at bounding box center [586, 592] width 297 height 26
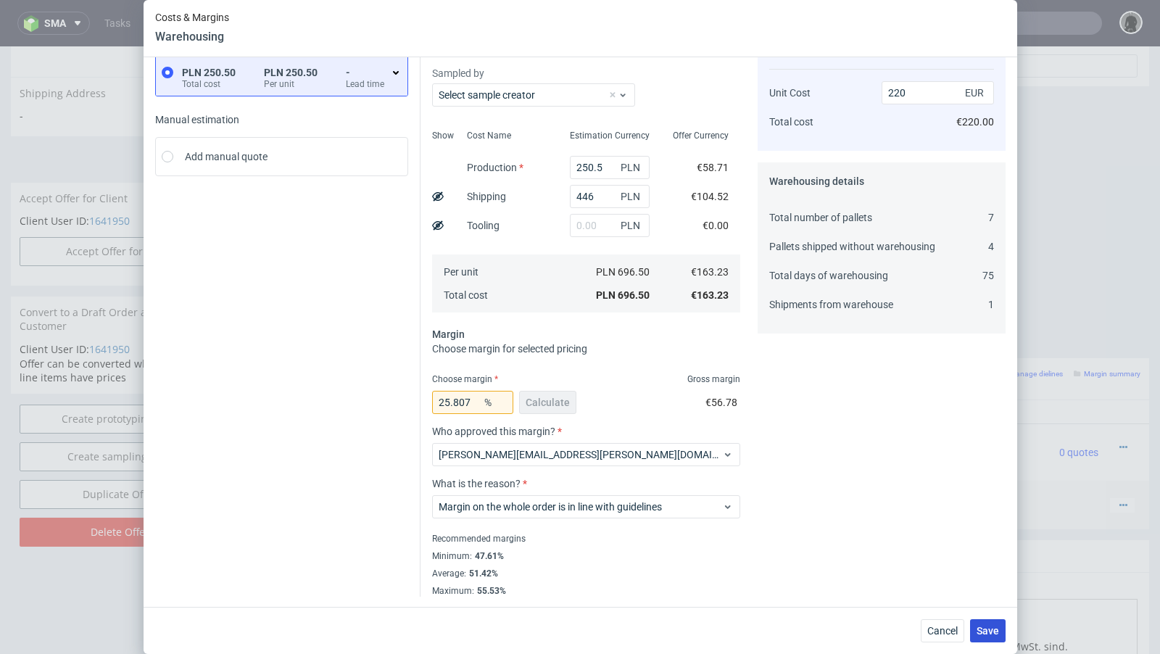
click at [991, 637] on button "Save" at bounding box center [988, 630] width 36 height 23
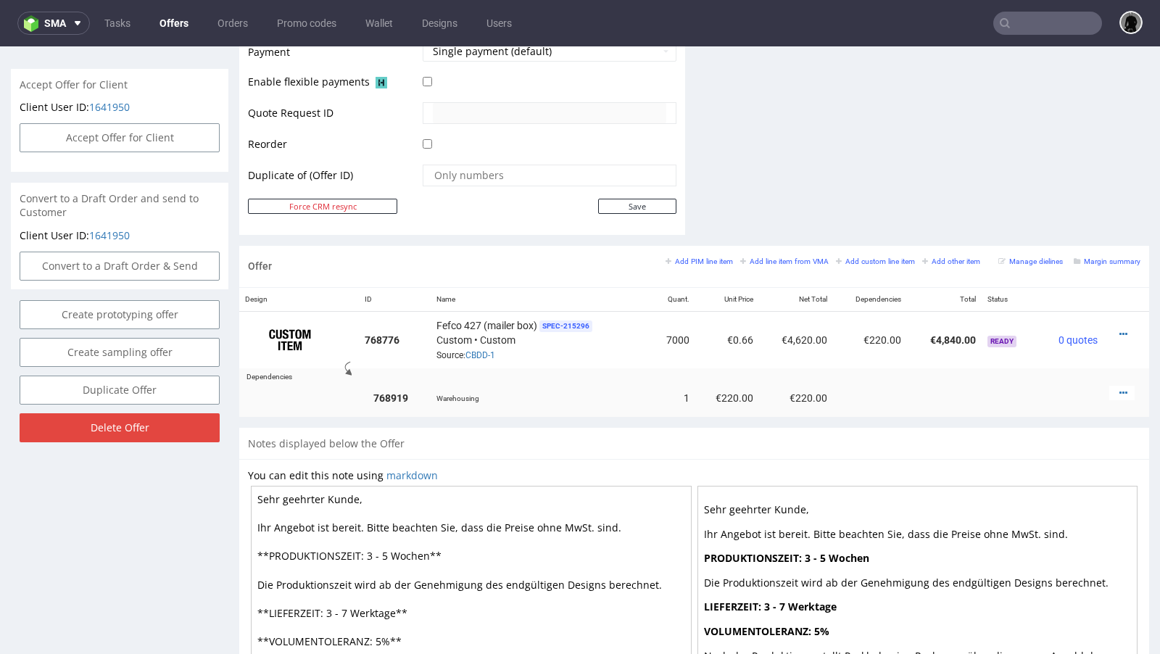
scroll to position [656, 0]
click at [598, 379] on td "Warehousing" at bounding box center [541, 397] width 220 height 37
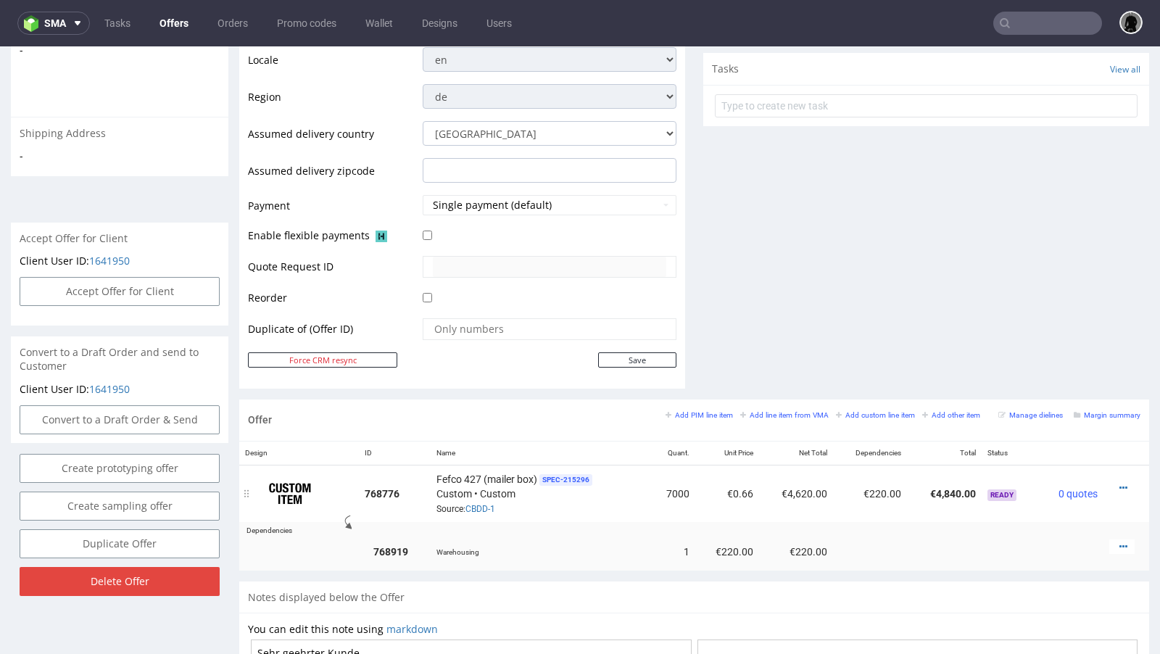
scroll to position [0, 0]
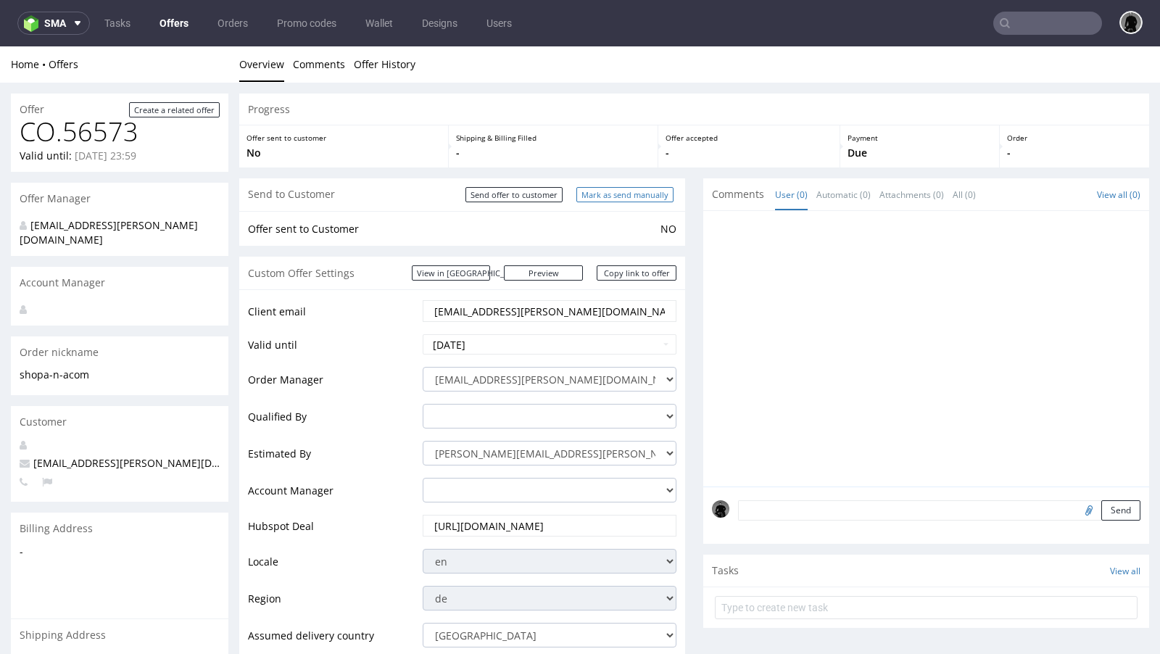
click at [614, 201] on input "Mark as send manually" at bounding box center [624, 194] width 97 height 15
type input "In progress..."
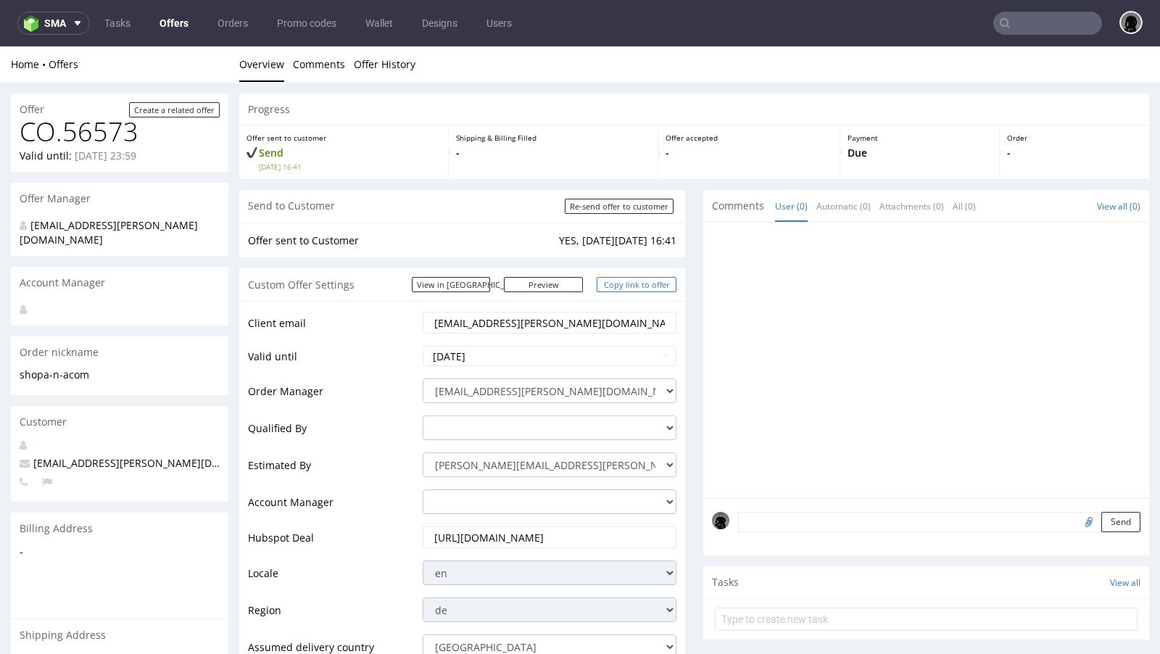
click at [639, 287] on link "Copy link to offer" at bounding box center [637, 284] width 80 height 15
click at [178, 19] on link "Offers" at bounding box center [174, 23] width 46 height 23
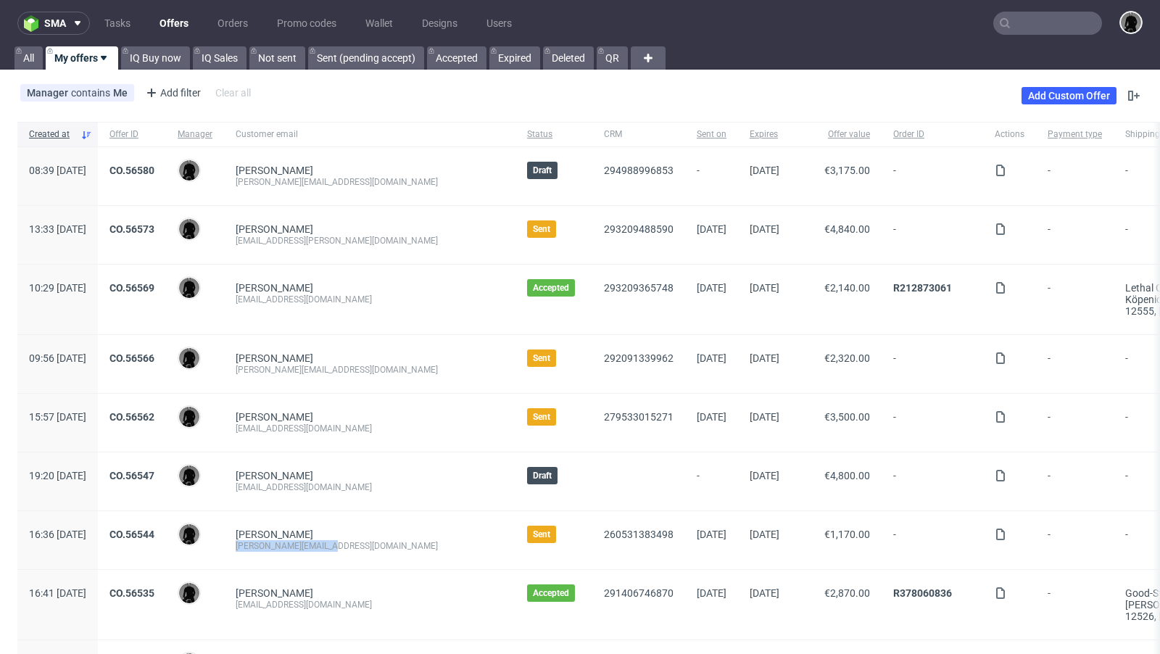
drag, startPoint x: 380, startPoint y: 545, endPoint x: 281, endPoint y: 544, distance: 99.3
click at [281, 544] on div "[PERSON_NAME][EMAIL_ADDRESS][DOMAIN_NAME]" at bounding box center [370, 546] width 268 height 12
click at [370, 549] on div "[PERSON_NAME][EMAIL_ADDRESS][DOMAIN_NAME]" at bounding box center [370, 546] width 268 height 12
drag, startPoint x: 373, startPoint y: 545, endPoint x: 273, endPoint y: 545, distance: 100.1
click at [273, 545] on div "Roman Marvi r.marvi@coregenion.de" at bounding box center [369, 540] width 291 height 58
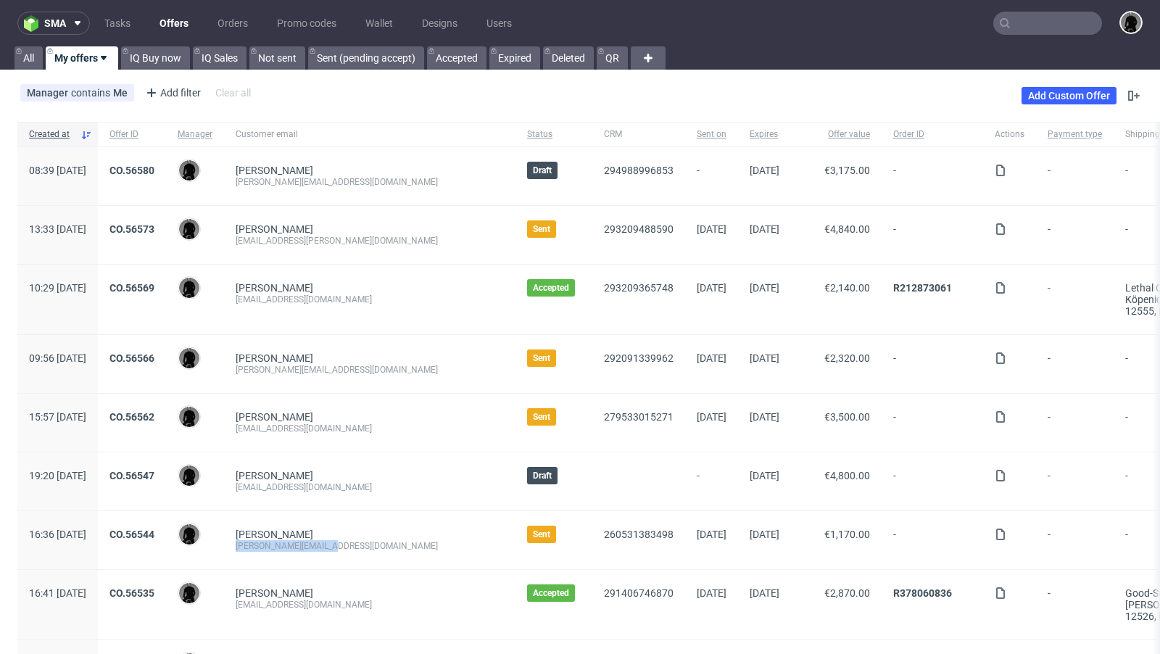
copy div "[PERSON_NAME][EMAIL_ADDRESS][DOMAIN_NAME]"
click at [371, 254] on div "Alexander Bojkoski shop@a-n-a.com" at bounding box center [369, 235] width 291 height 58
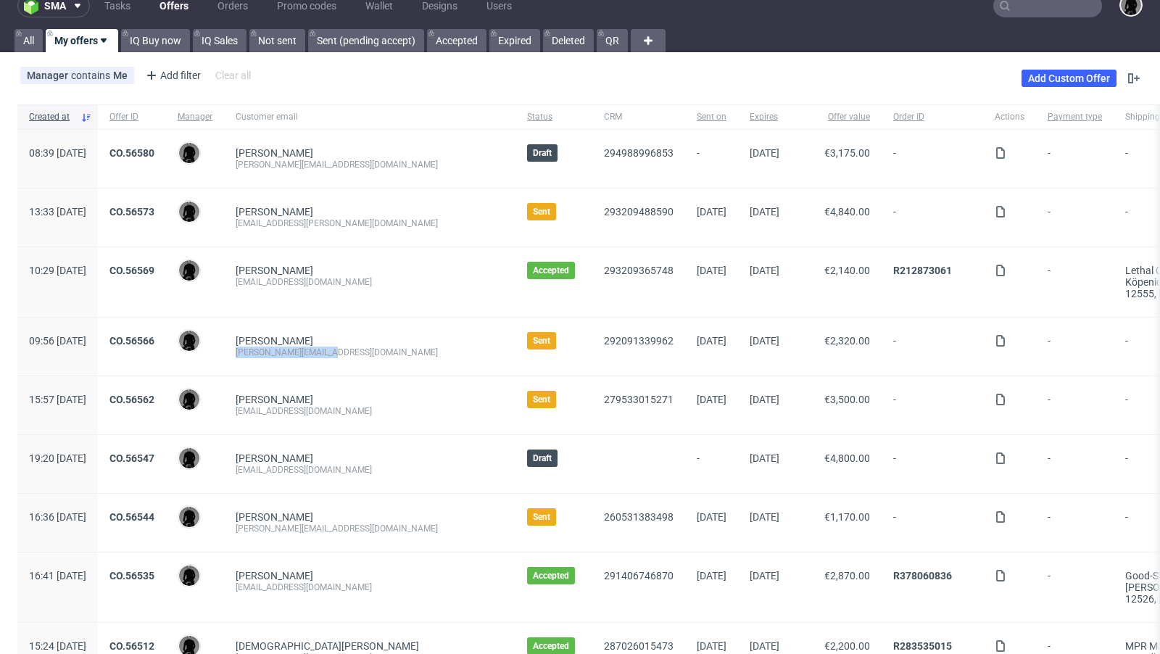
drag, startPoint x: 385, startPoint y: 348, endPoint x: 270, endPoint y: 349, distance: 114.6
click at [270, 349] on div "Melanie Sauerborn m.sauerborn@metome.de" at bounding box center [369, 347] width 291 height 58
copy div "[PERSON_NAME][EMAIL_ADDRESS][DOMAIN_NAME]"
drag, startPoint x: 382, startPoint y: 410, endPoint x: 273, endPoint y: 413, distance: 108.8
click at [273, 413] on div "Mikael Tas team@schlafzimmer.de" at bounding box center [369, 405] width 291 height 58
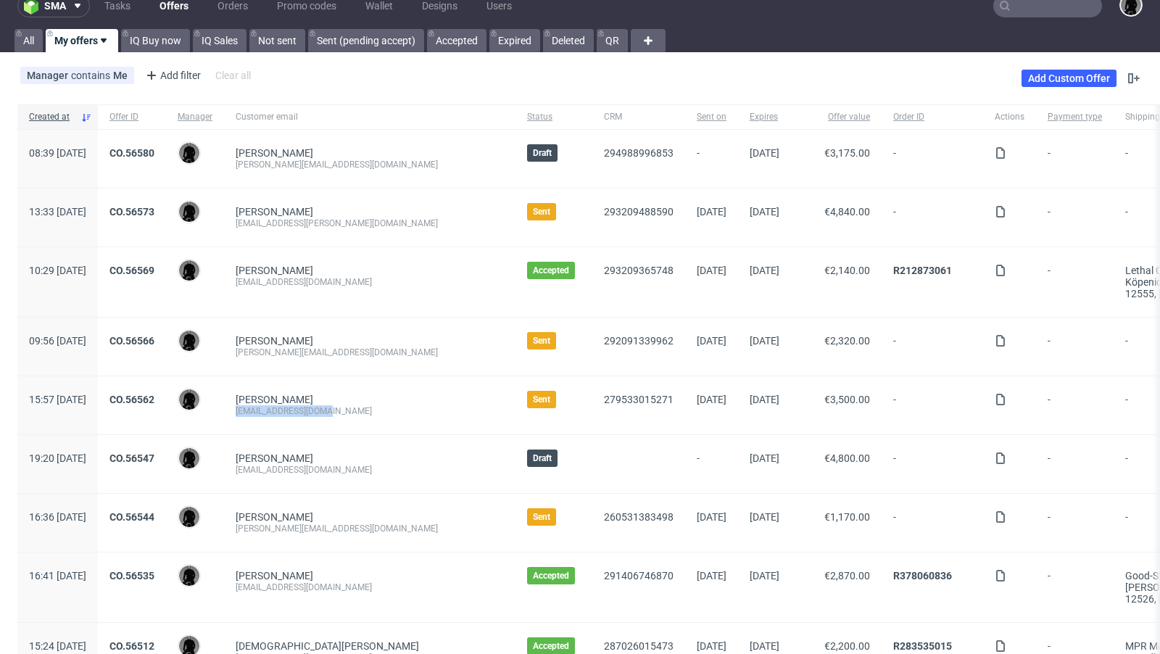
copy div "[EMAIL_ADDRESS][DOMAIN_NAME]"
click at [384, 452] on div "[PERSON_NAME]" at bounding box center [370, 458] width 268 height 12
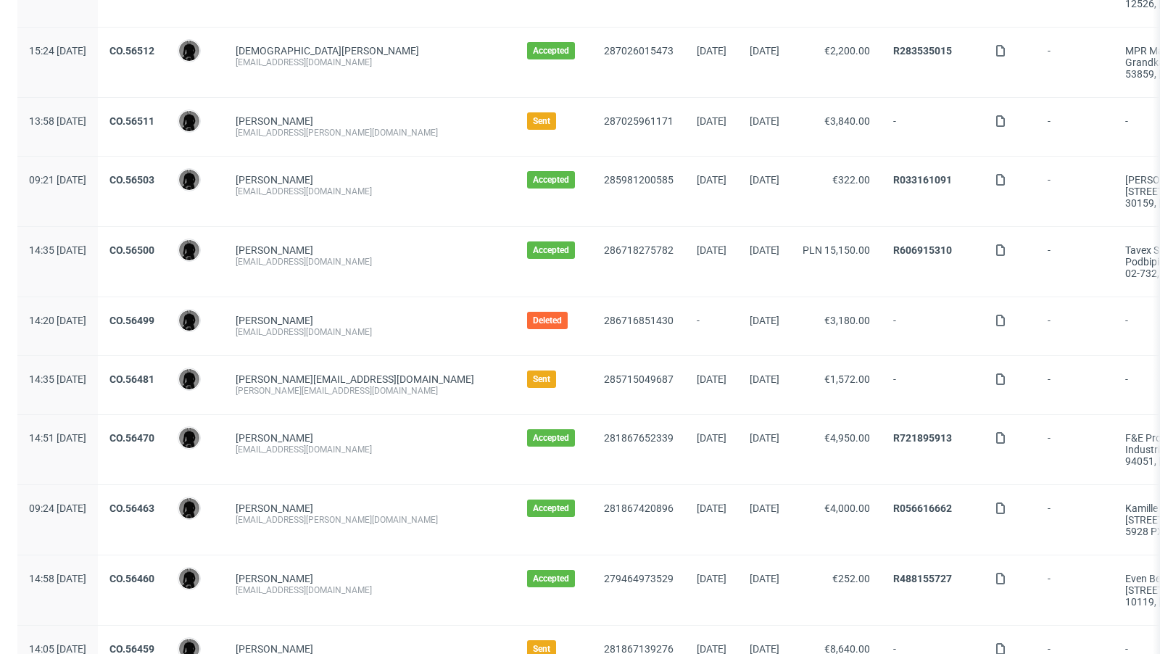
scroll to position [621, 0]
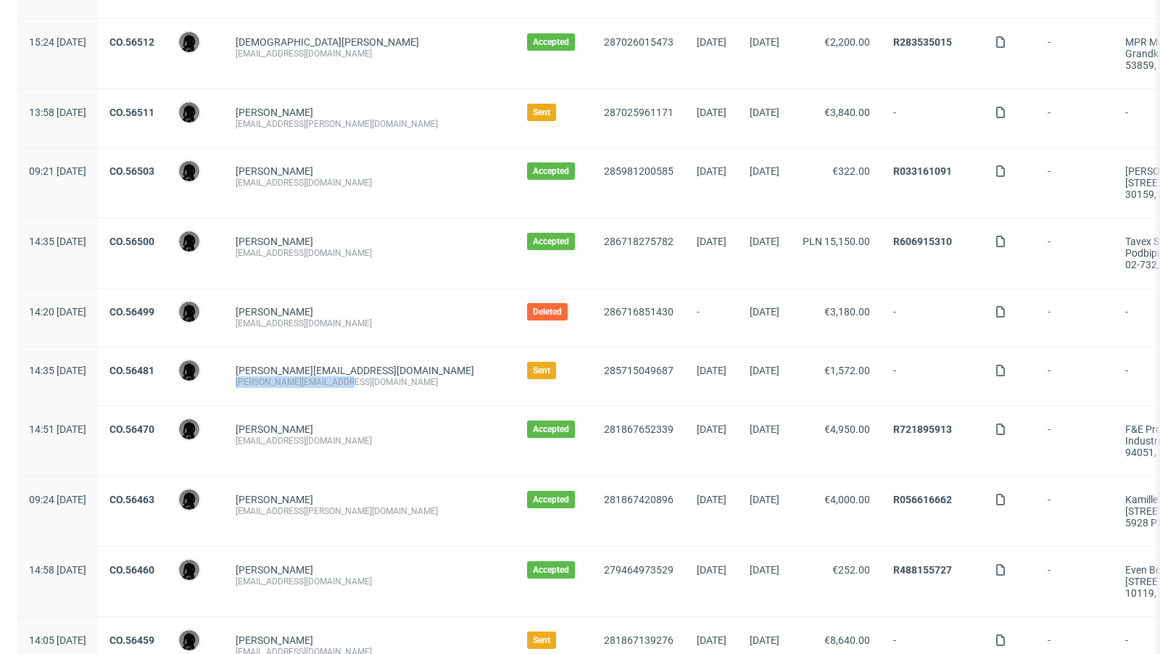
drag, startPoint x: 384, startPoint y: 376, endPoint x: 272, endPoint y: 377, distance: 111.7
click at [272, 377] on div "felix@sweetspotkaffee.de felix@sweetspotkaffee.de" at bounding box center [369, 376] width 291 height 58
copy div "[PERSON_NAME][EMAIL_ADDRESS][DOMAIN_NAME]"
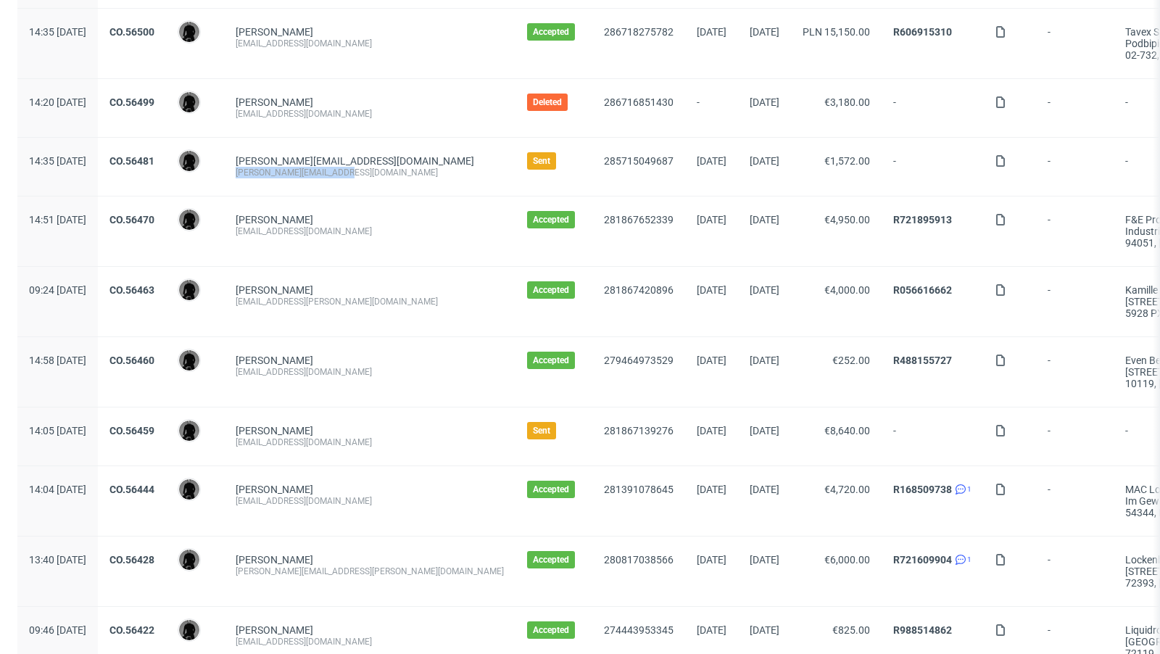
scroll to position [834, 0]
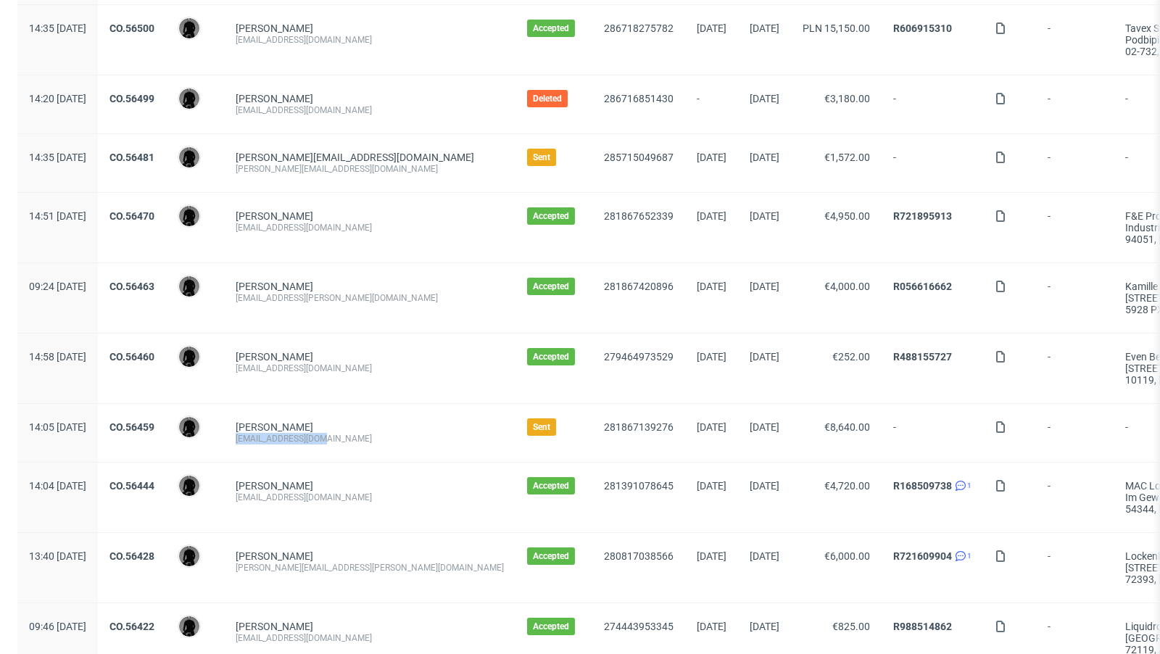
drag, startPoint x: 369, startPoint y: 431, endPoint x: 276, endPoint y: 433, distance: 92.8
click at [276, 433] on div "Patrick Rauscher info@blanketino.com" at bounding box center [369, 433] width 291 height 58
copy div "[EMAIL_ADDRESS][DOMAIN_NAME]"
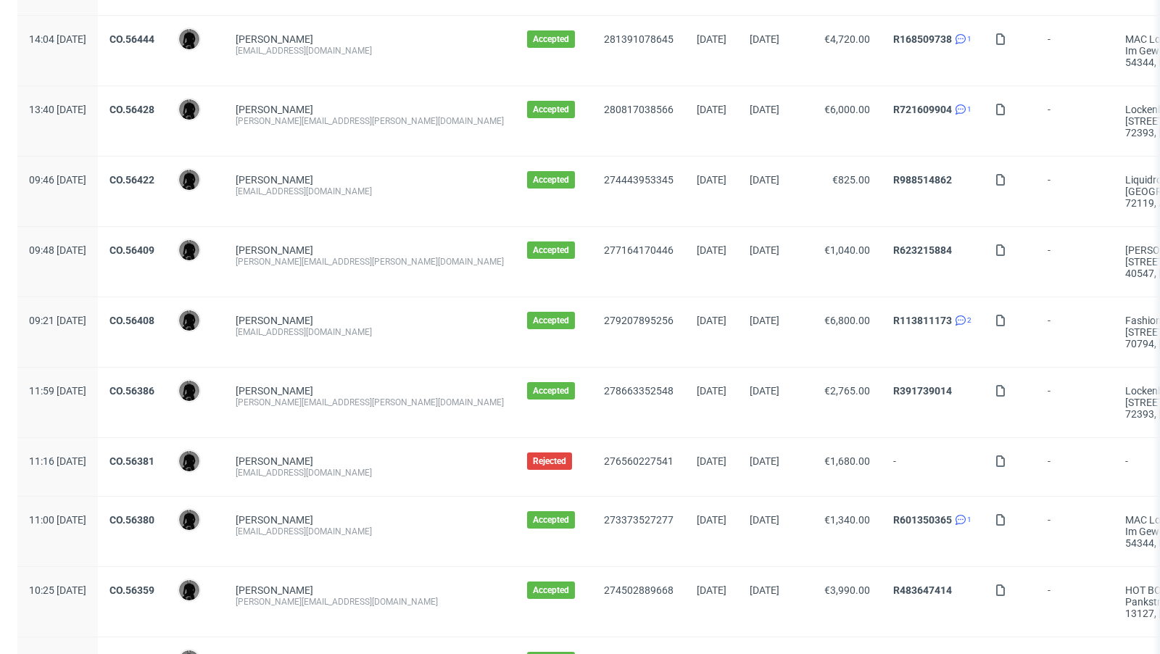
scroll to position [1499, 0]
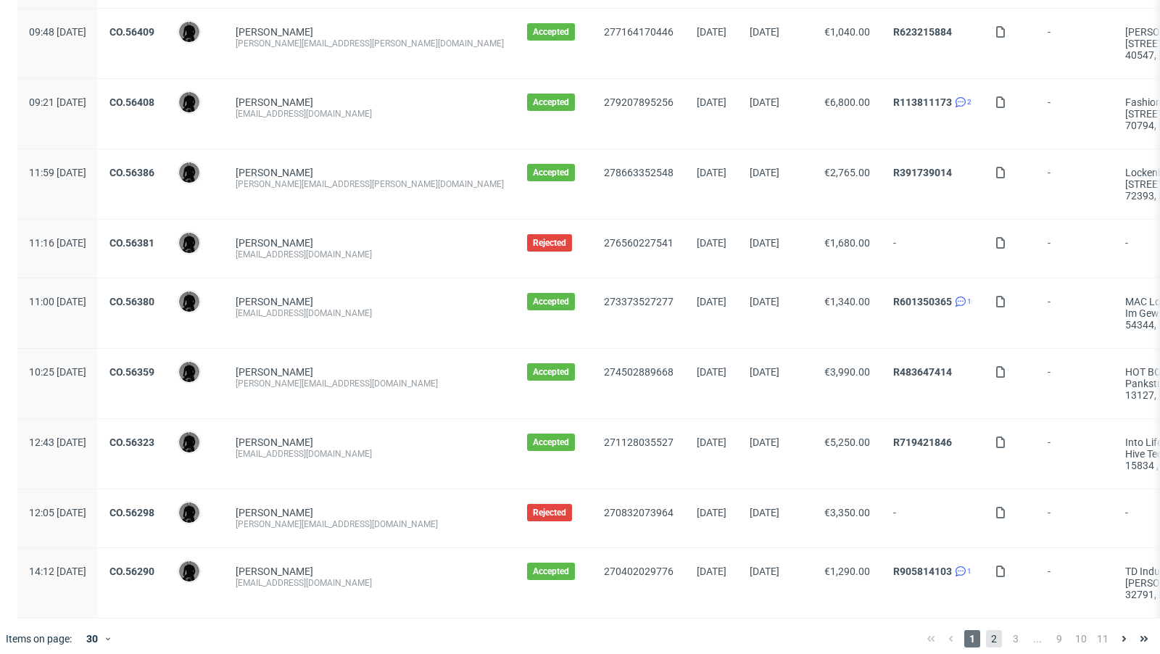
click at [986, 630] on span "2" at bounding box center [994, 638] width 16 height 17
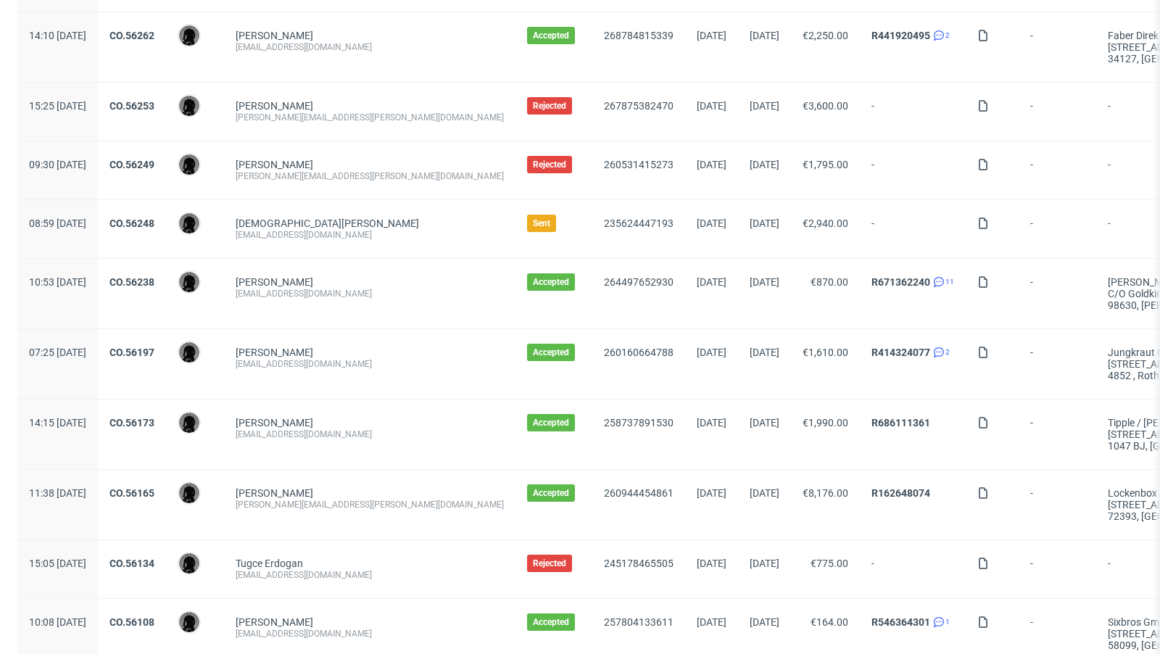
scroll to position [356, 0]
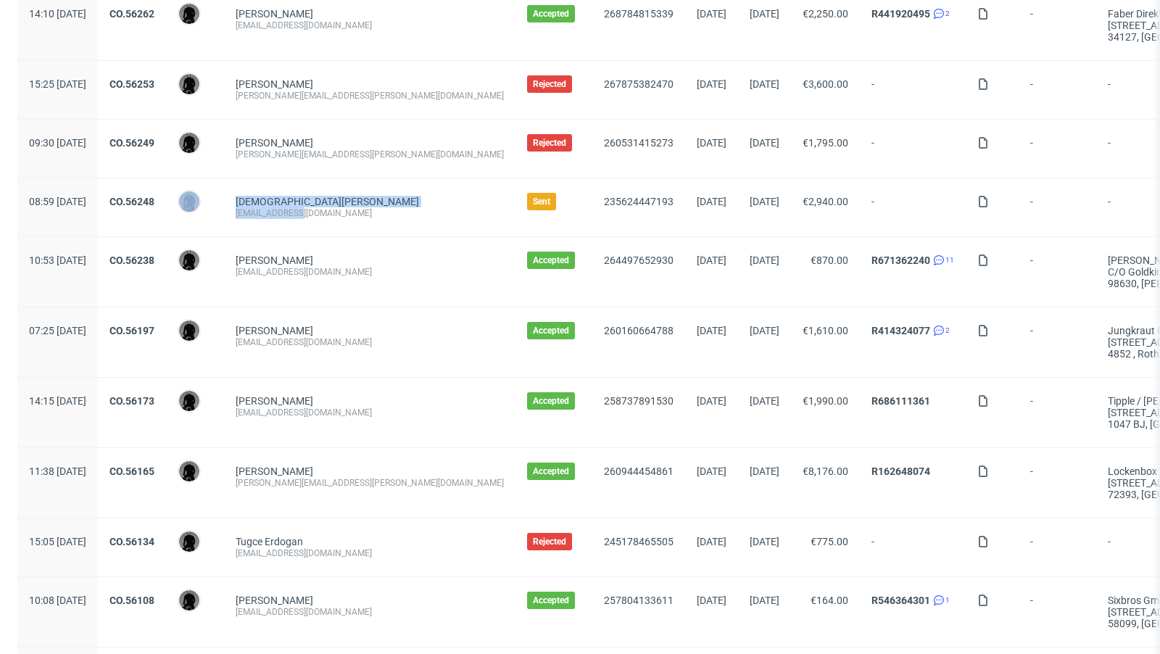
drag, startPoint x: 344, startPoint y: 206, endPoint x: 265, endPoint y: 210, distance: 79.9
click at [265, 210] on div "08:59 Mon 21.07.2025 CO.56248 Dawid Urbanowicz Christian Löffler mail@claide.de…" at bounding box center [852, 207] width 1670 height 59
copy div "Dawid Urbanowicz Christian Löffler mail@claide.de"
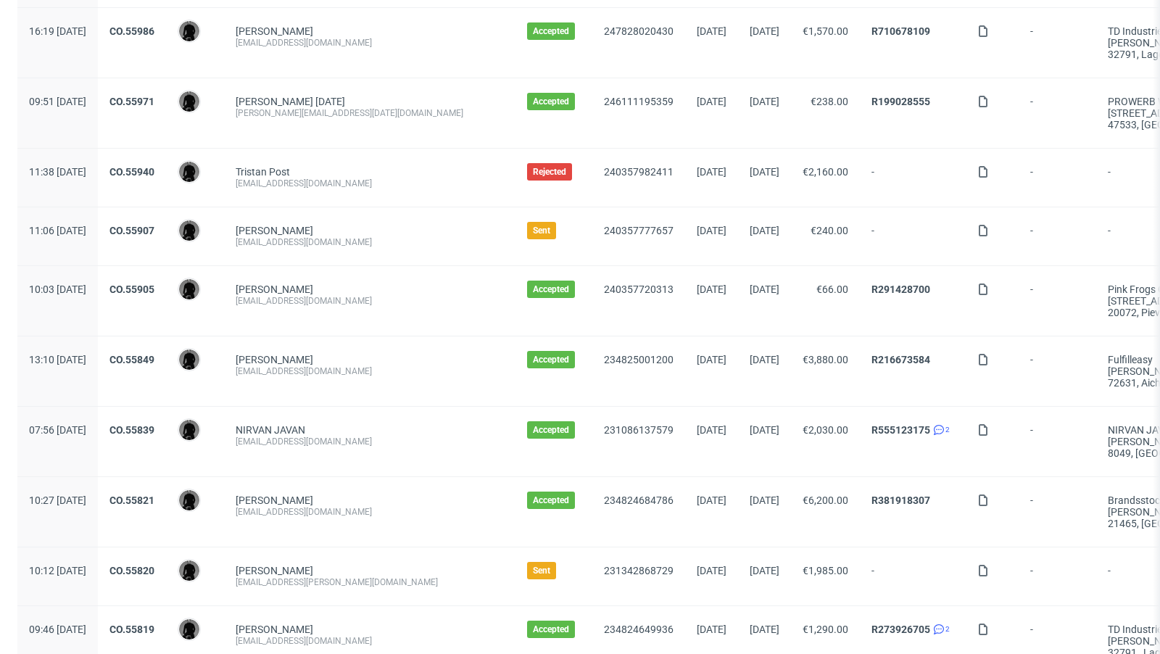
scroll to position [1480, 0]
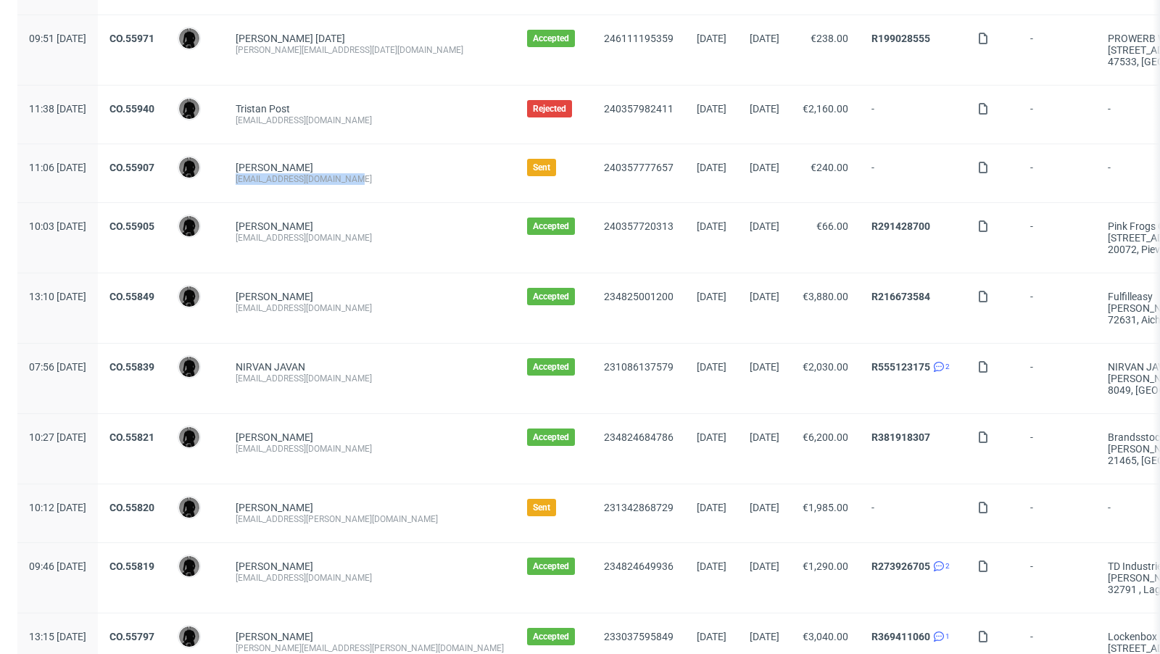
drag, startPoint x: 398, startPoint y: 173, endPoint x: 273, endPoint y: 172, distance: 125.4
click at [273, 172] on div "Paul-Antoine Richard paulantoine@shift-mgmt.com" at bounding box center [369, 173] width 291 height 58
copy div "paulantoine@shift-mgmt.com"
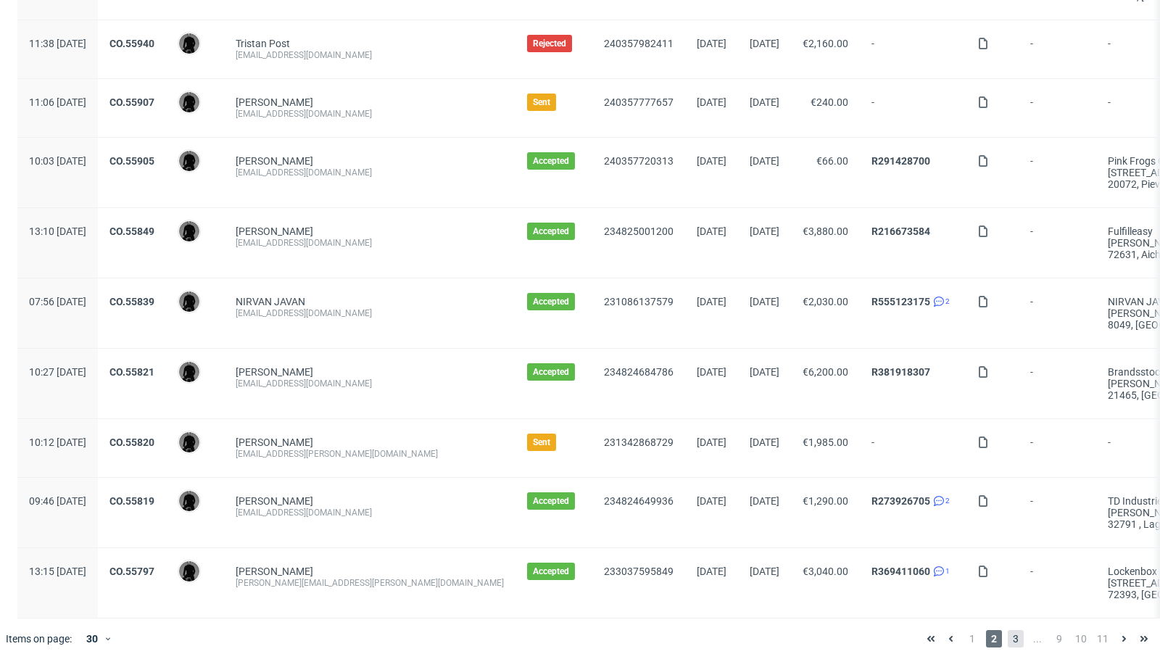
click at [1010, 631] on span "3" at bounding box center [1016, 638] width 16 height 17
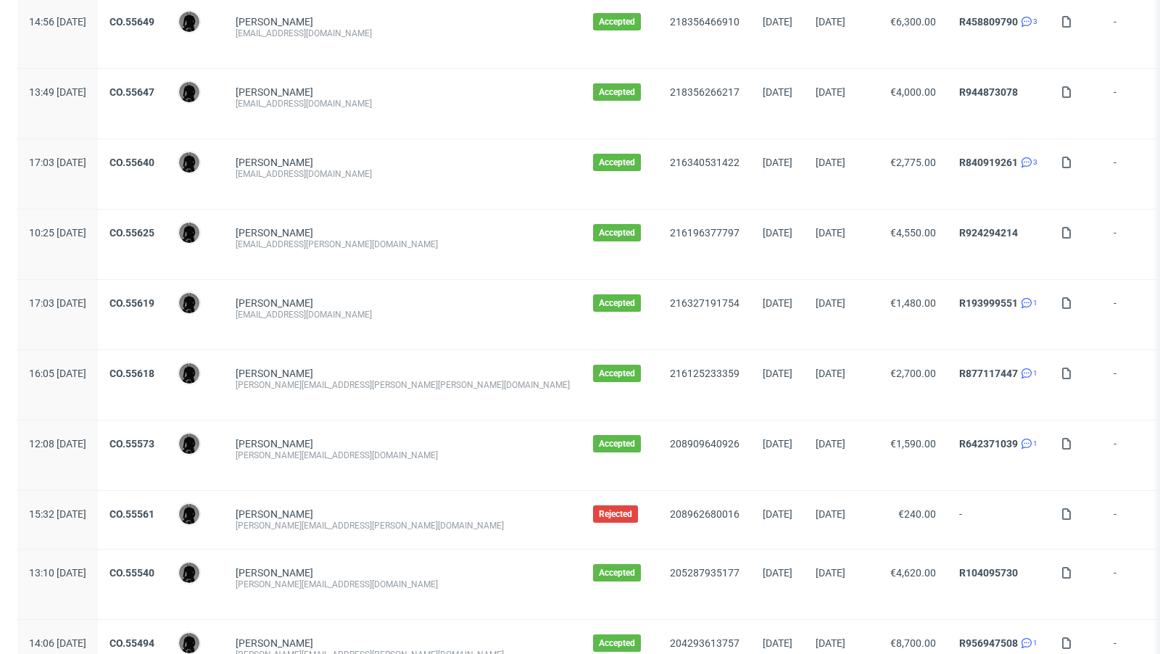
scroll to position [1592, 0]
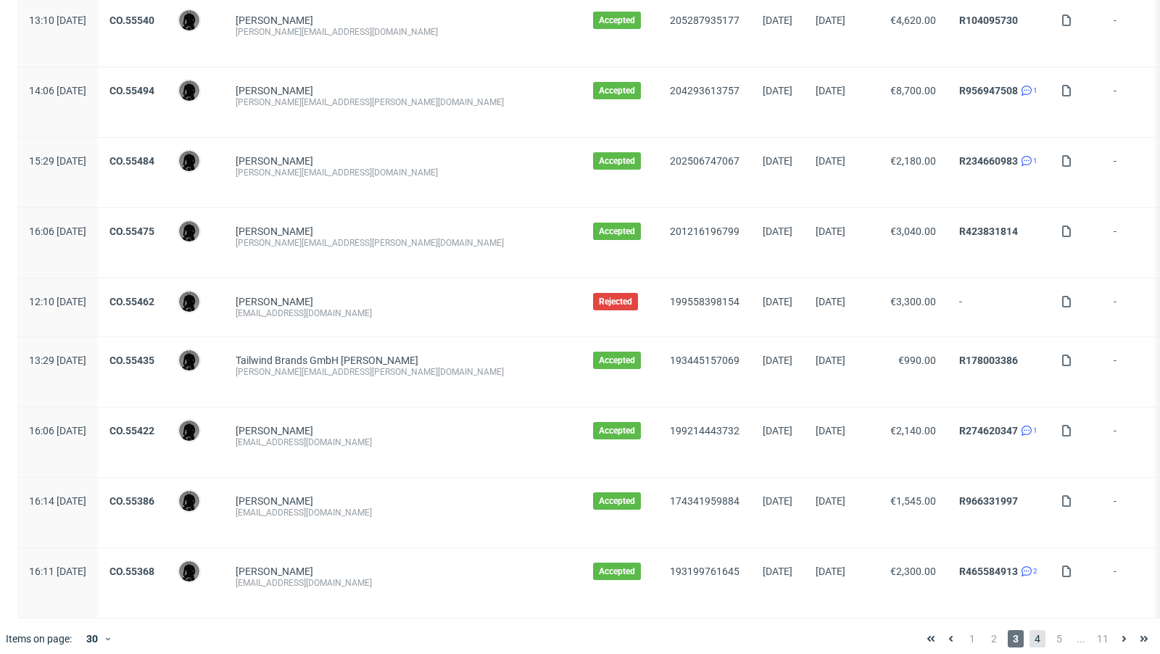
click at [1030, 632] on span "4" at bounding box center [1038, 638] width 16 height 17
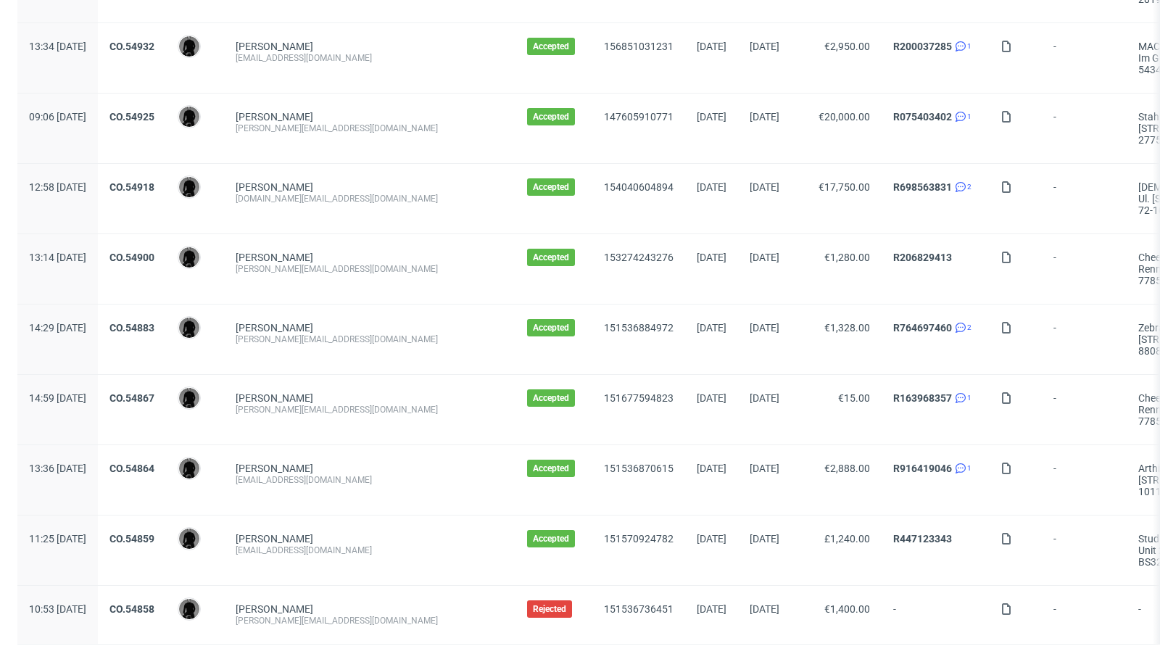
scroll to position [1546, 0]
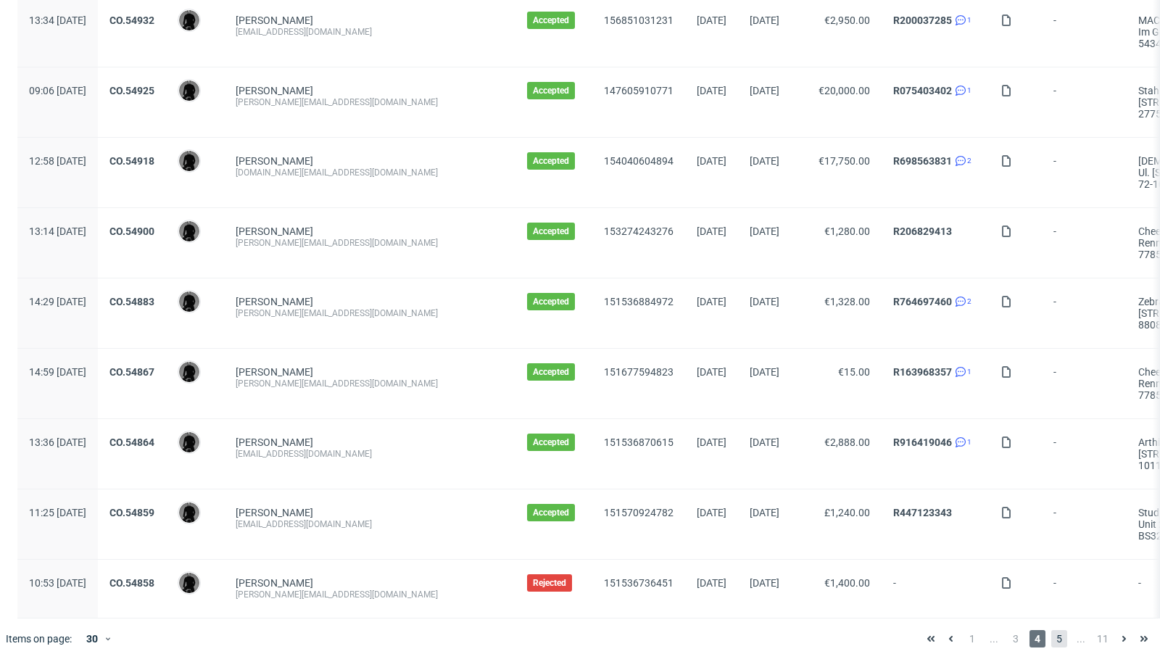
click at [1051, 630] on span "5" at bounding box center [1059, 638] width 16 height 17
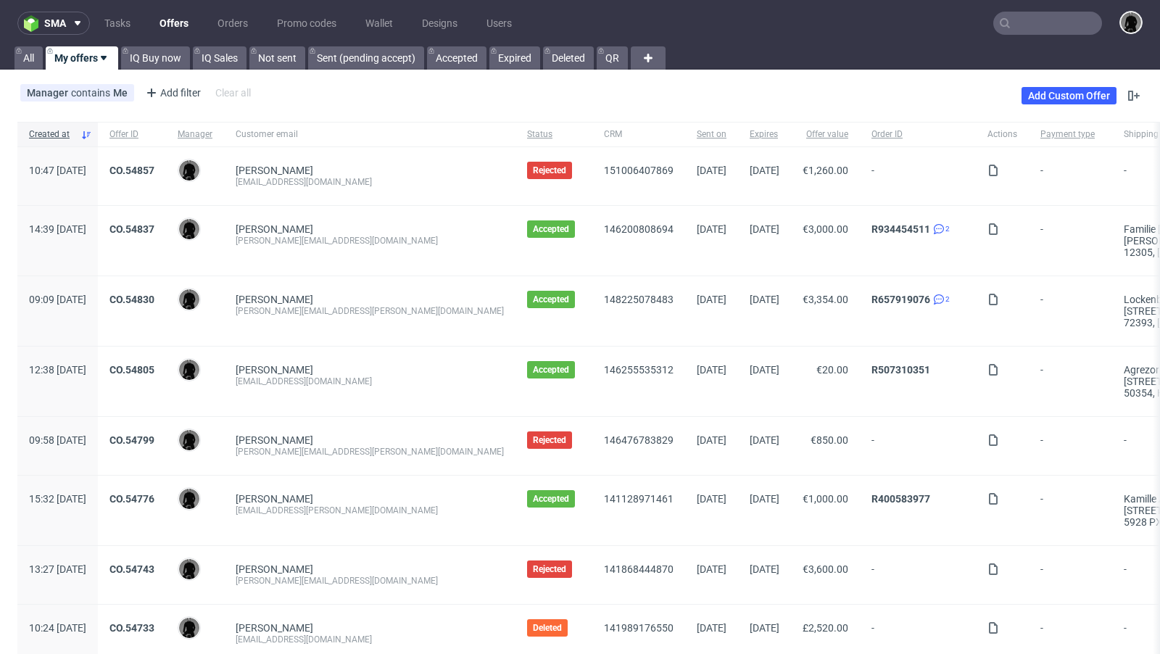
click at [183, 20] on link "Offers" at bounding box center [174, 23] width 46 height 23
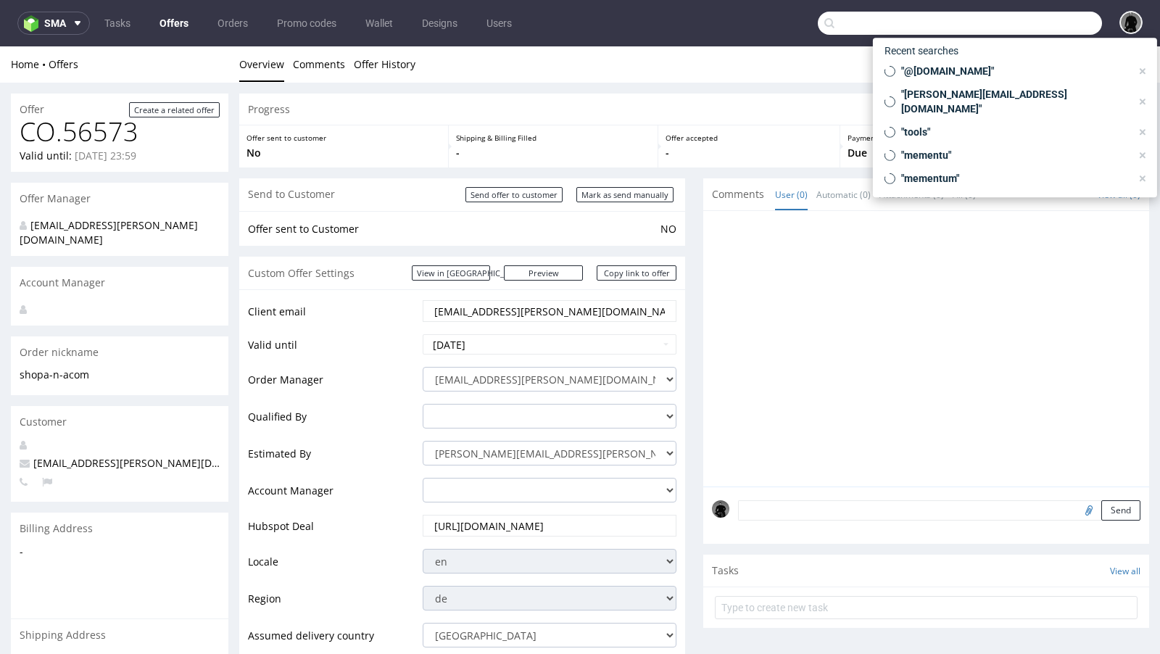
click at [1009, 12] on input "text" at bounding box center [960, 23] width 284 height 23
paste input "RPMK"
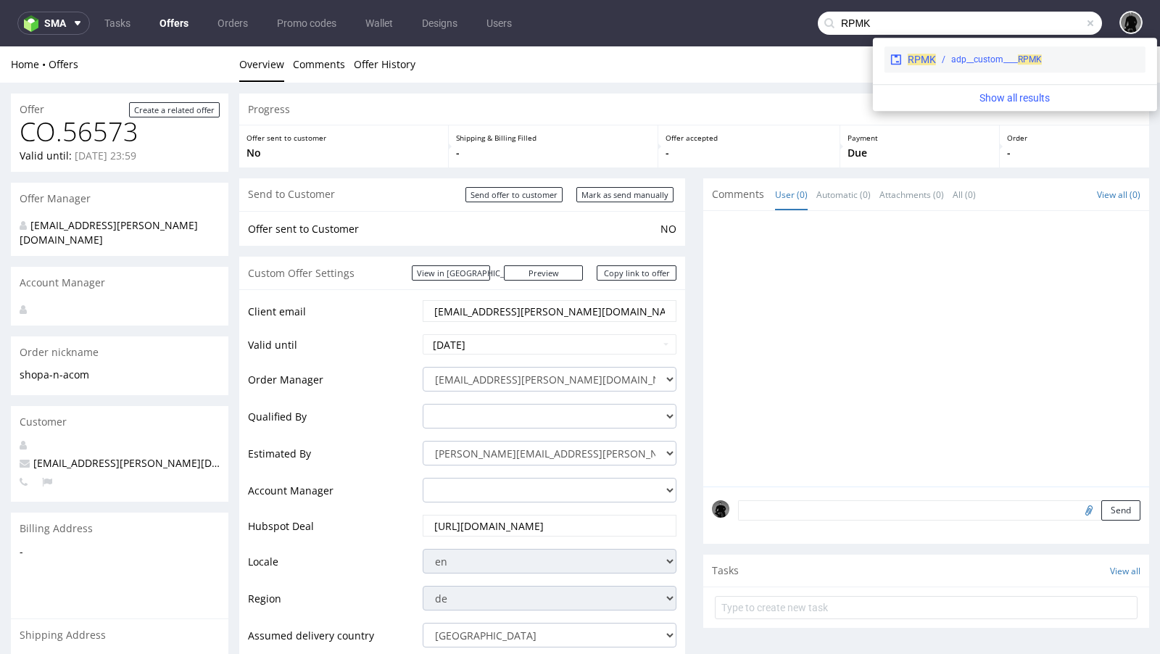
type input "RPMK"
click at [926, 62] on span "RPMK" at bounding box center [922, 60] width 28 height 12
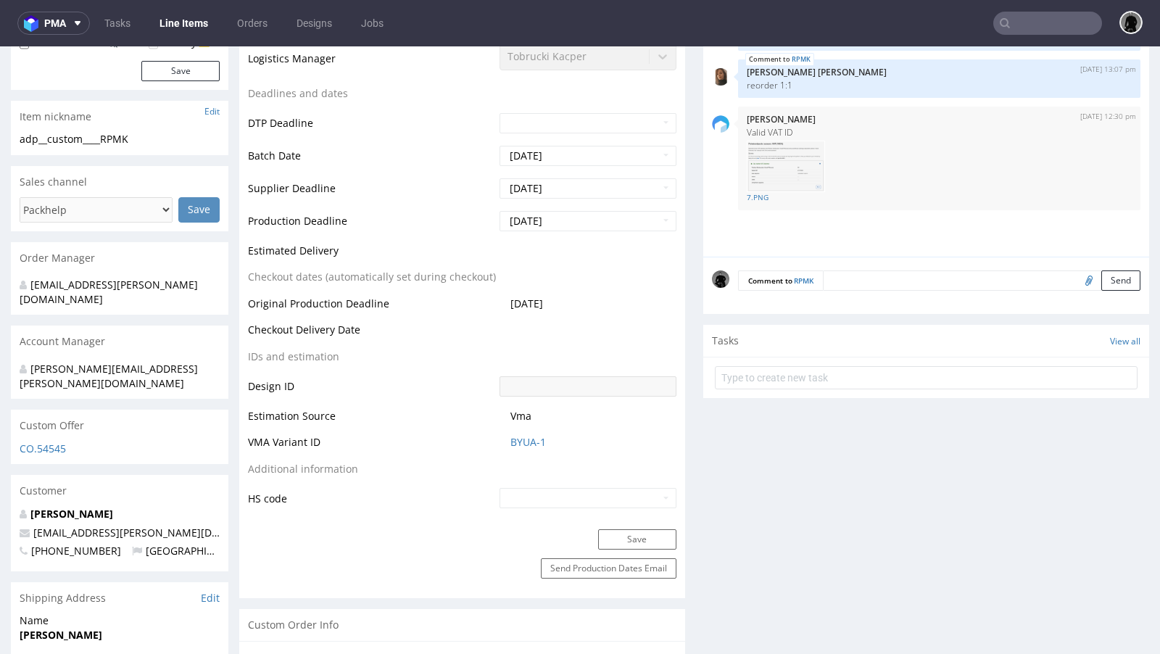
scroll to position [487, 0]
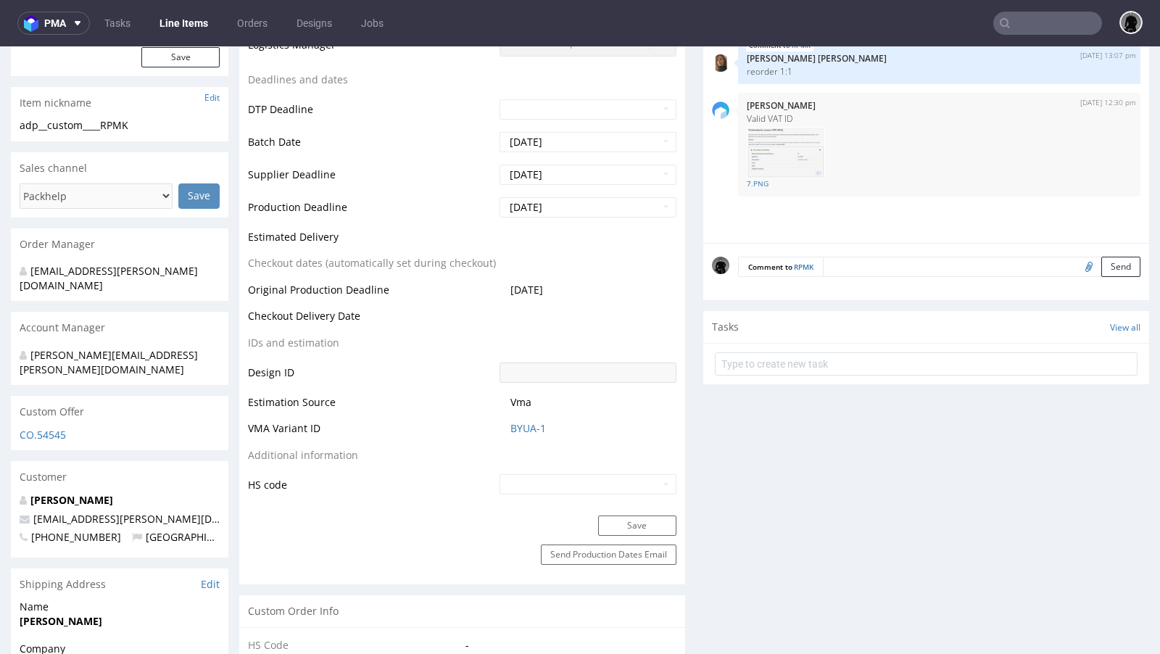
select select "in_progress"
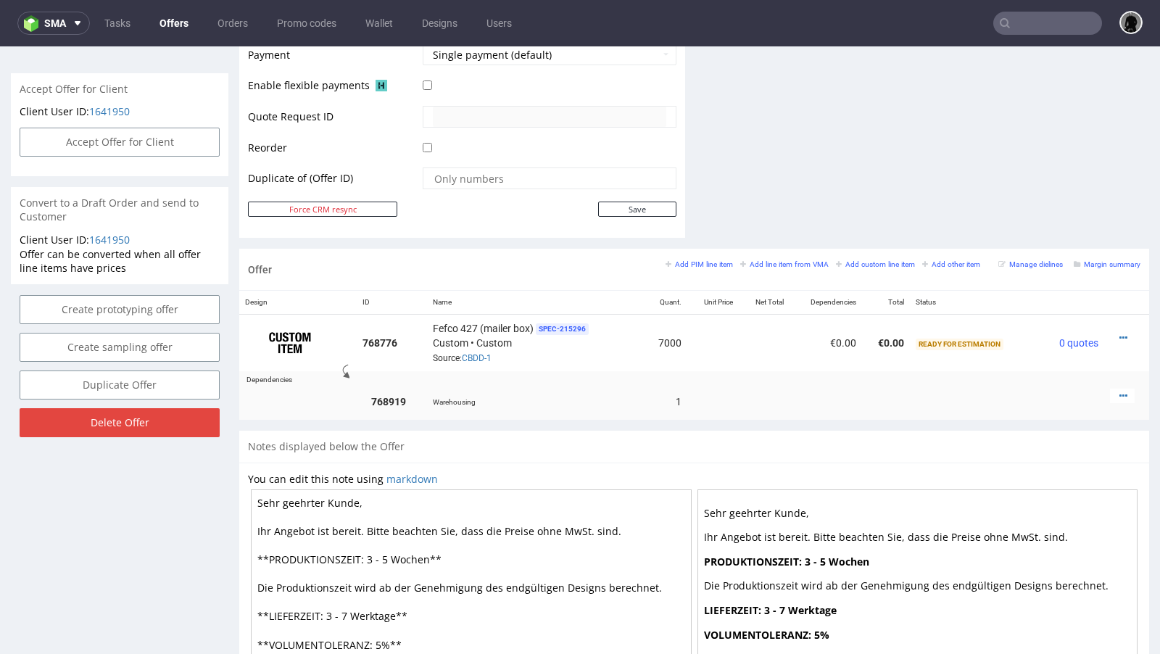
scroll to position [667, 0]
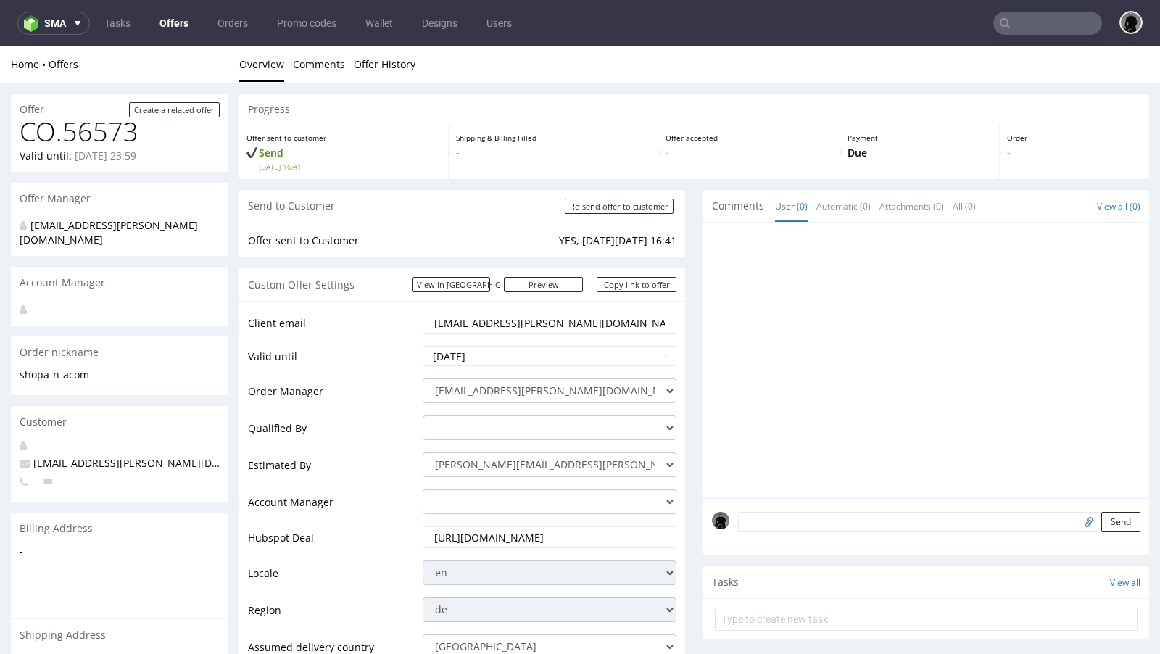
click at [177, 25] on link "Offers" at bounding box center [174, 23] width 46 height 23
